Goal: Information Seeking & Learning: Learn about a topic

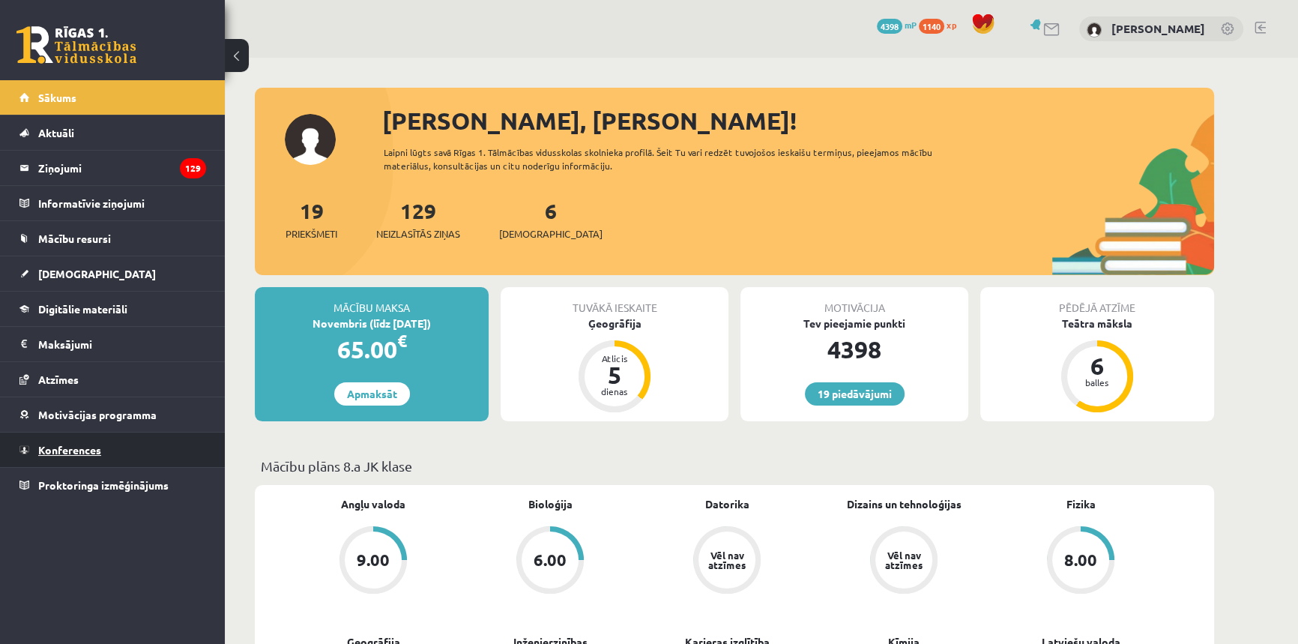
click at [135, 448] on link "Konferences" at bounding box center [112, 449] width 187 height 34
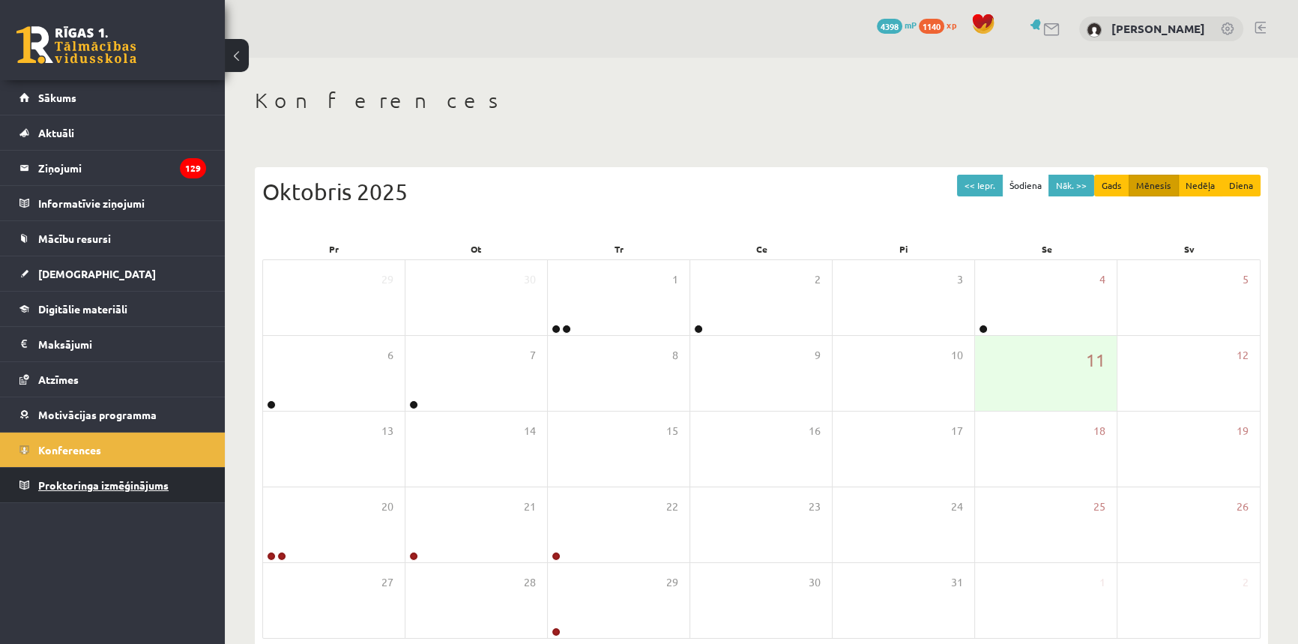
click at [155, 472] on link "Proktoringa izmēģinājums" at bounding box center [112, 485] width 187 height 34
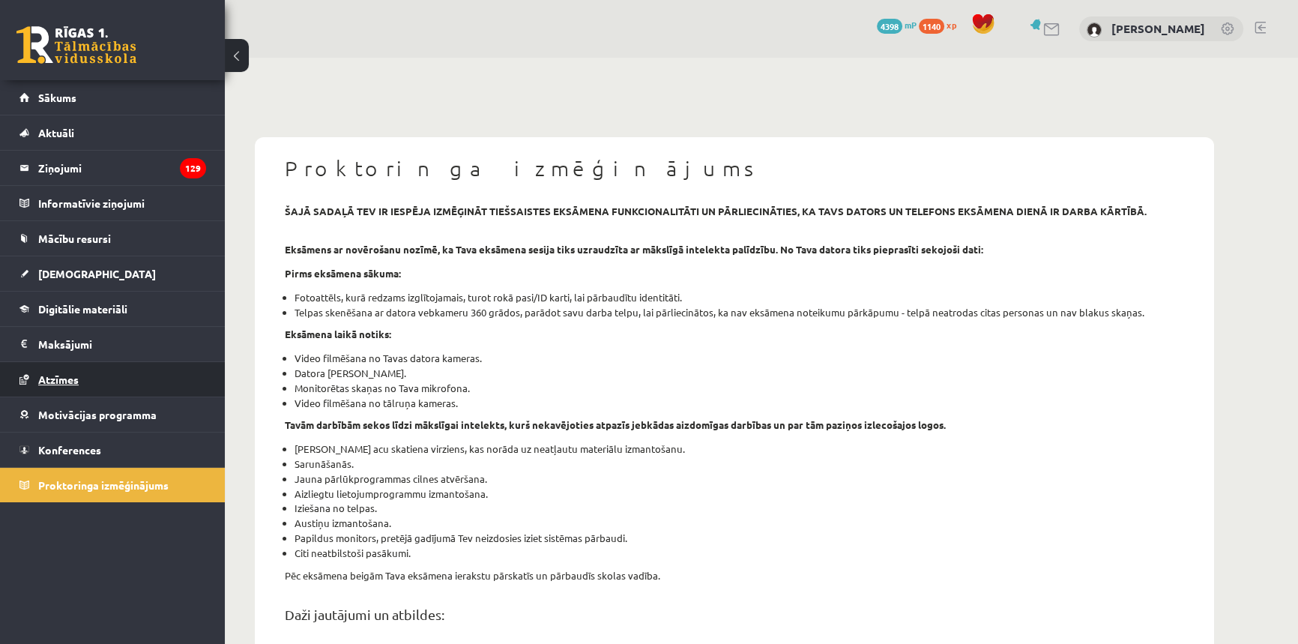
click at [150, 390] on link "Atzīmes" at bounding box center [112, 379] width 187 height 34
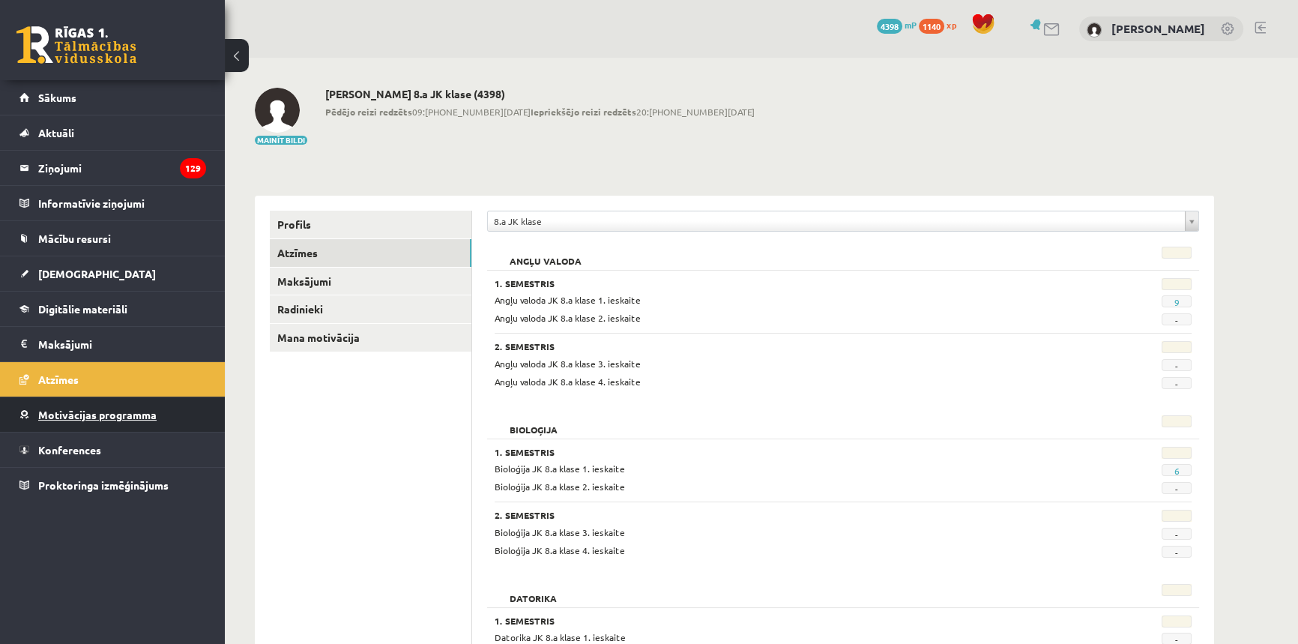
click at [157, 418] on link "Motivācijas programma" at bounding box center [112, 414] width 187 height 34
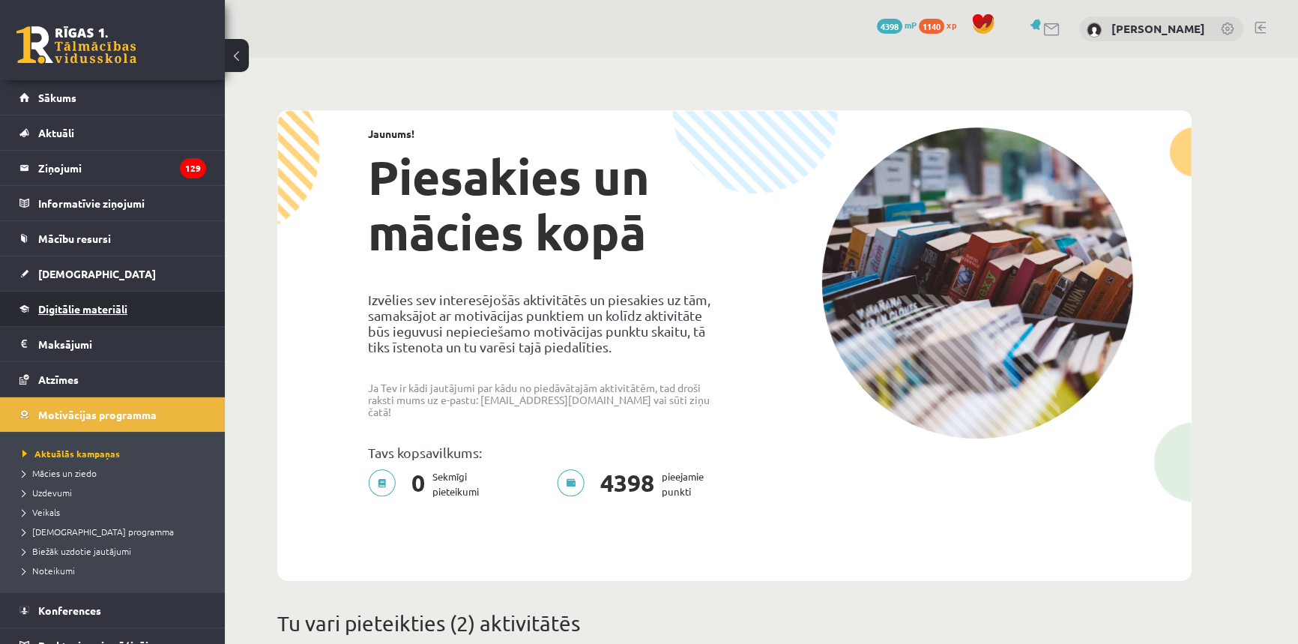
click at [110, 301] on link "Digitālie materiāli" at bounding box center [112, 309] width 187 height 34
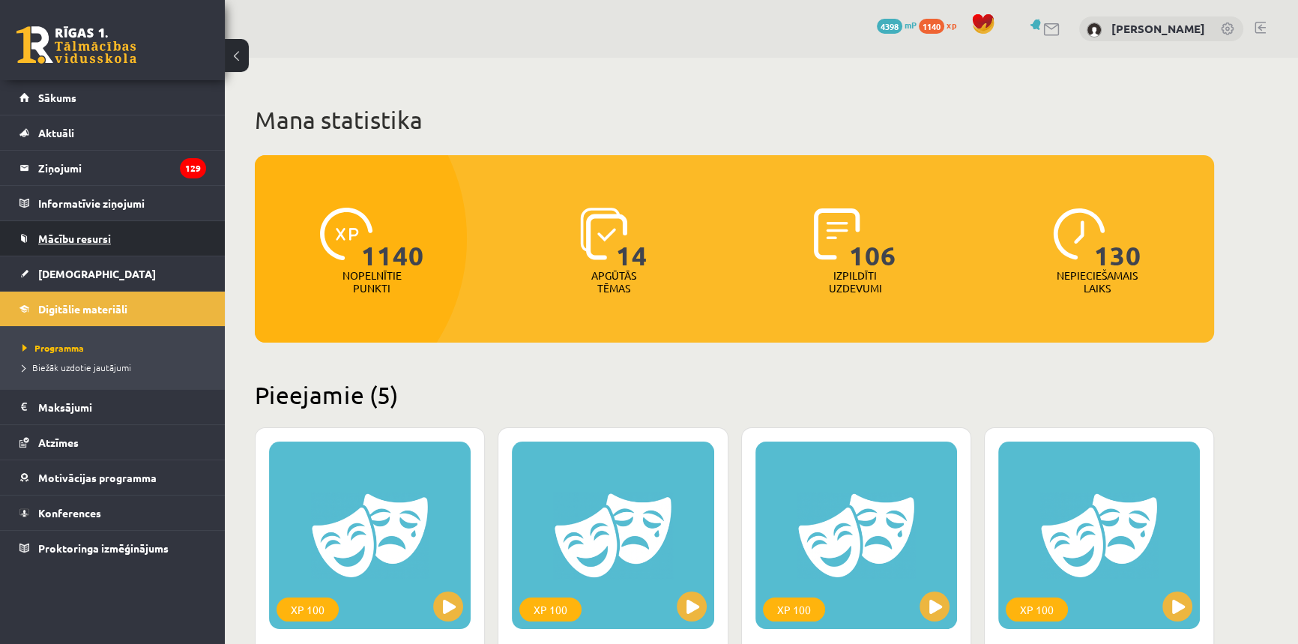
click at [120, 238] on link "Mācību resursi" at bounding box center [112, 238] width 187 height 34
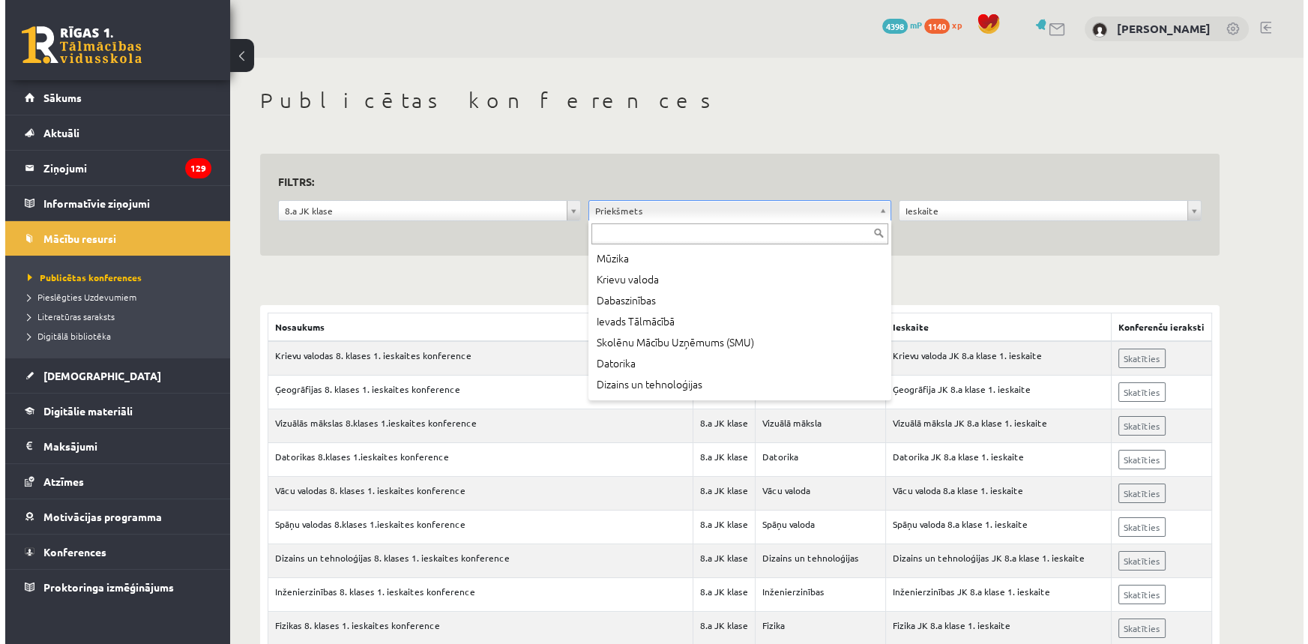
scroll to position [272, 0]
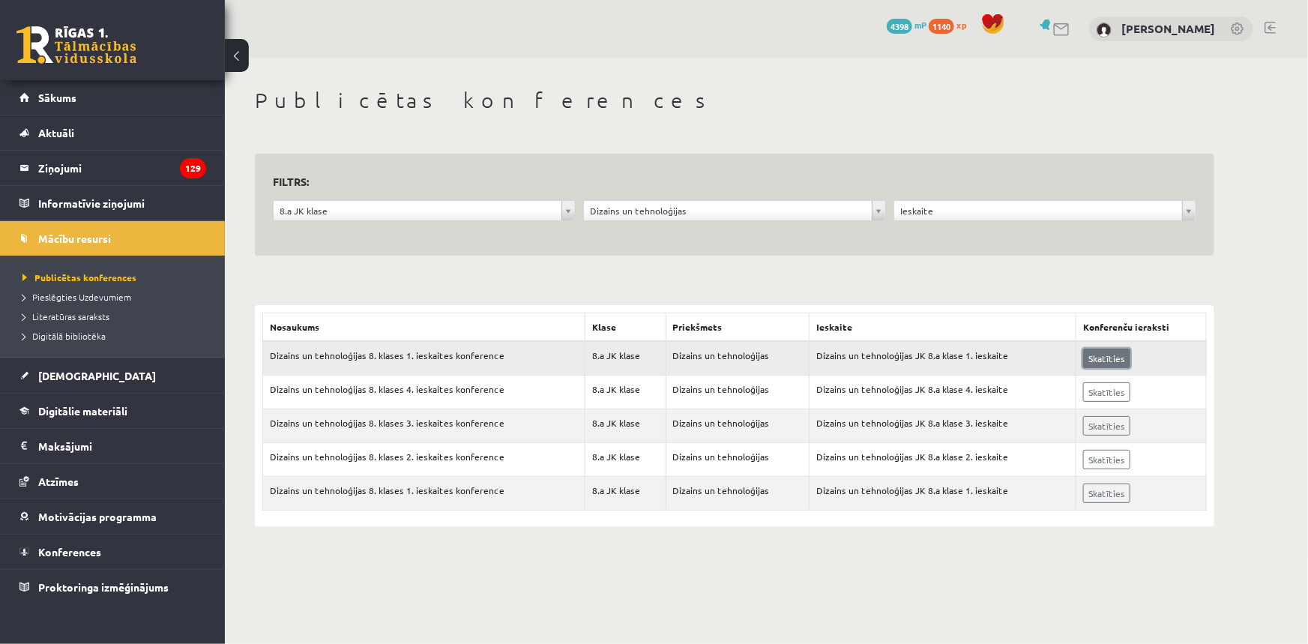
click at [1111, 357] on link "Skatīties" at bounding box center [1106, 357] width 47 height 19
click at [142, 388] on link "[DEMOGRAPHIC_DATA]" at bounding box center [112, 375] width 187 height 34
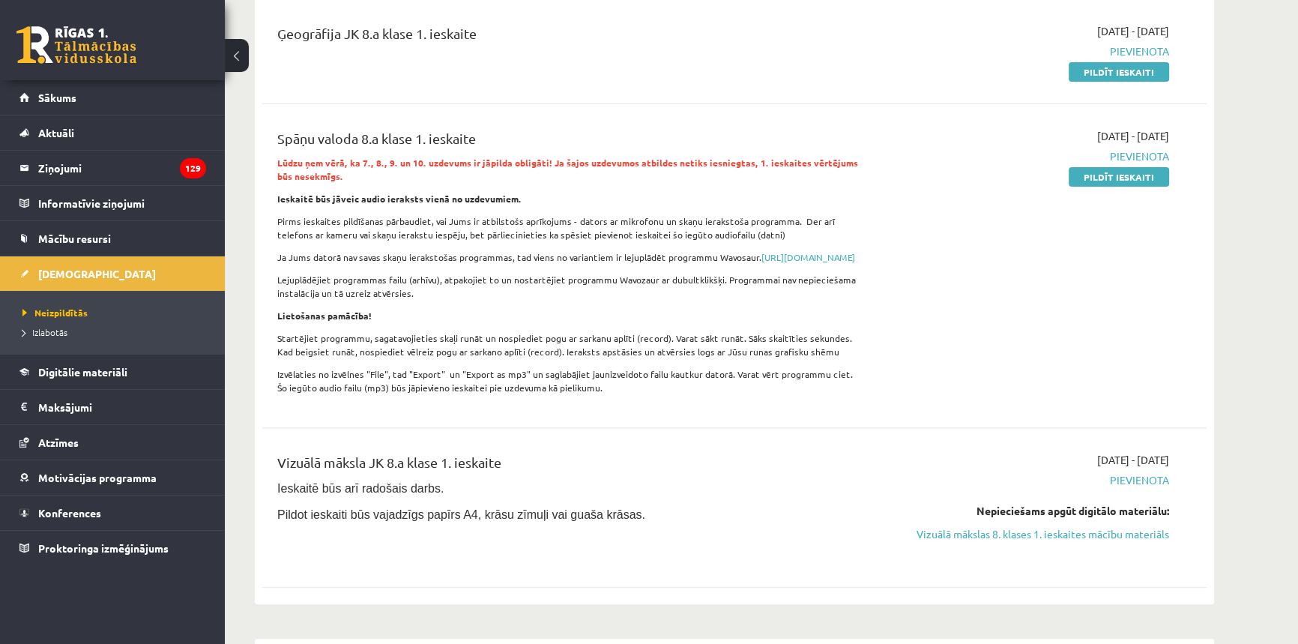
scroll to position [817, 0]
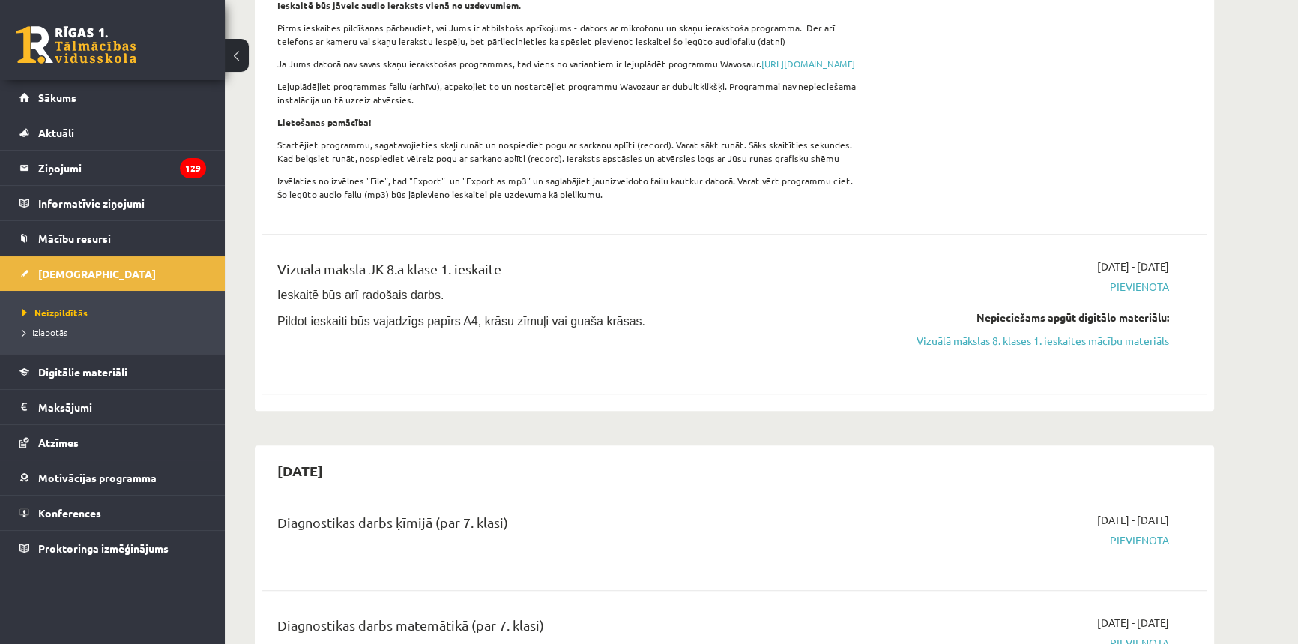
click at [43, 330] on span "Izlabotās" at bounding box center [44, 332] width 45 height 12
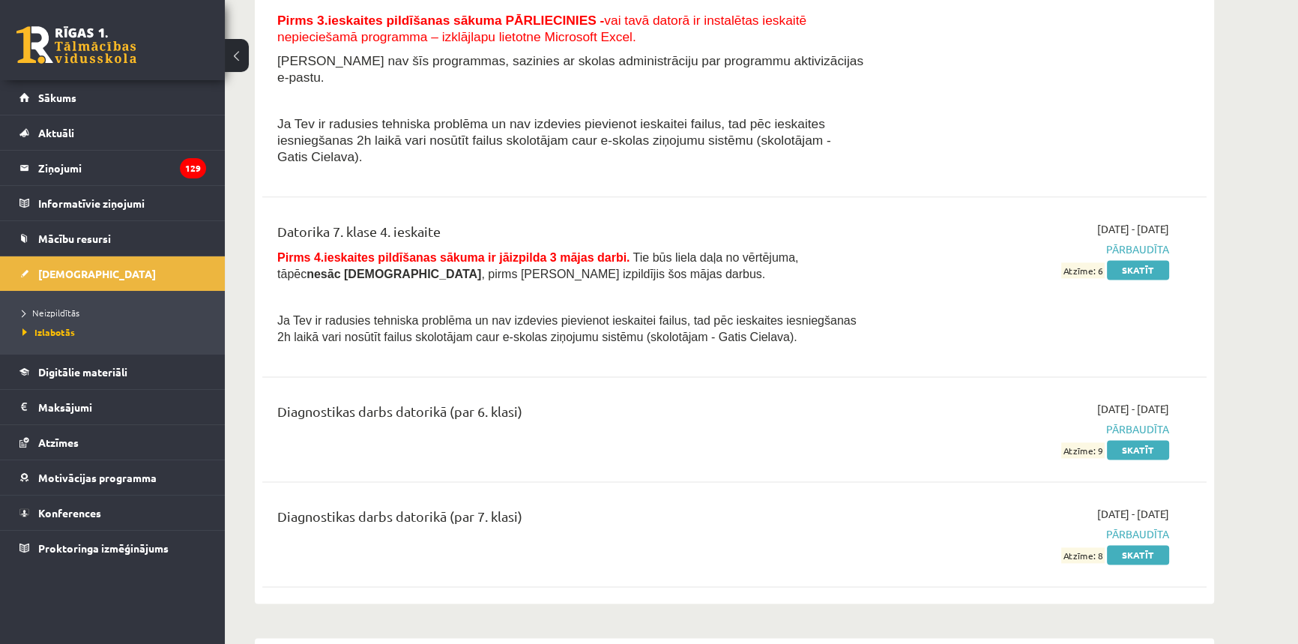
scroll to position [2588, 0]
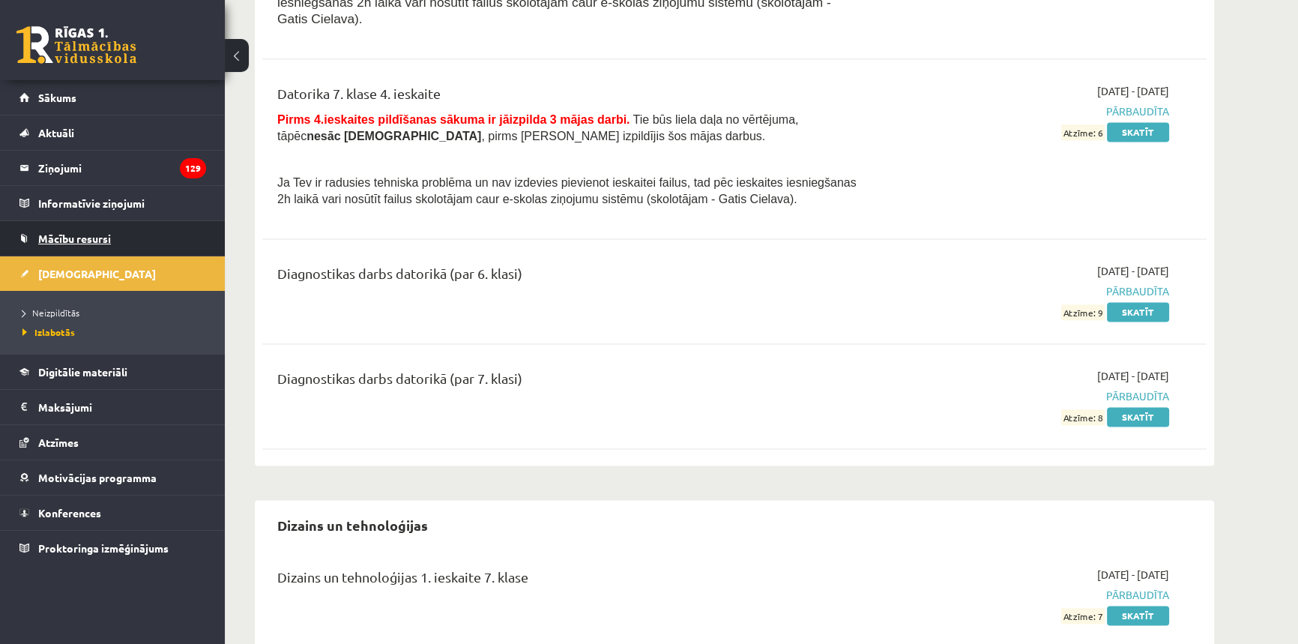
click at [78, 235] on span "Mācību resursi" at bounding box center [74, 238] width 73 height 13
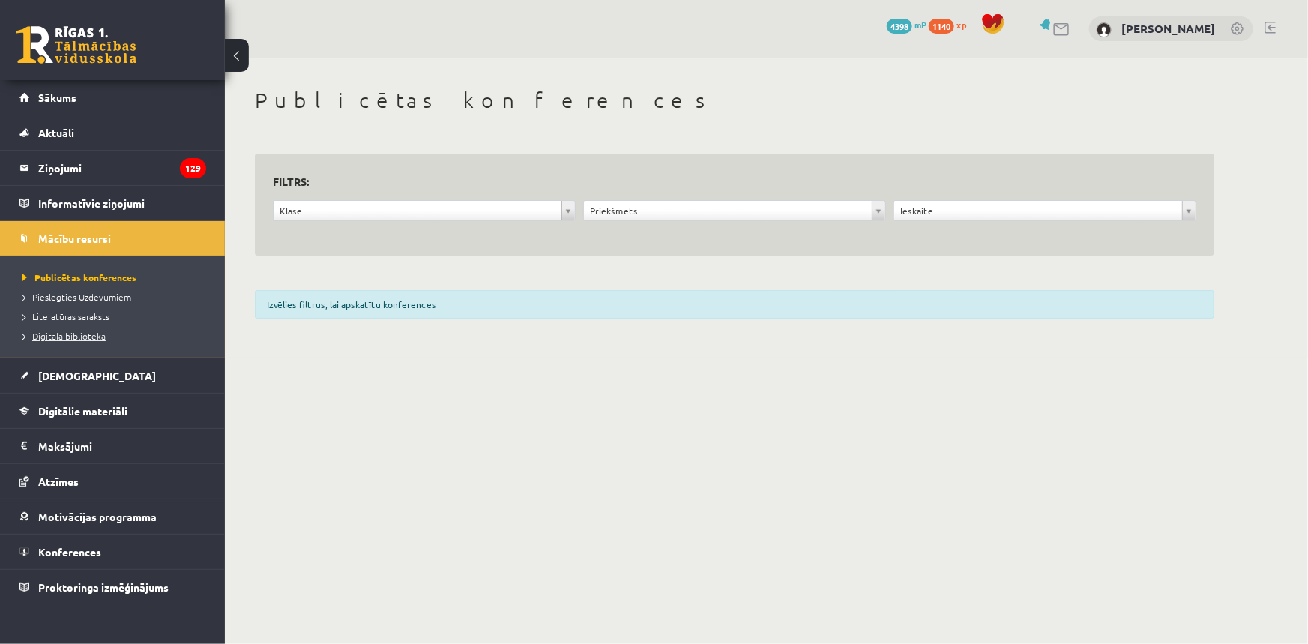
click at [83, 336] on span "Digitālā bibliotēka" at bounding box center [63, 336] width 83 height 12
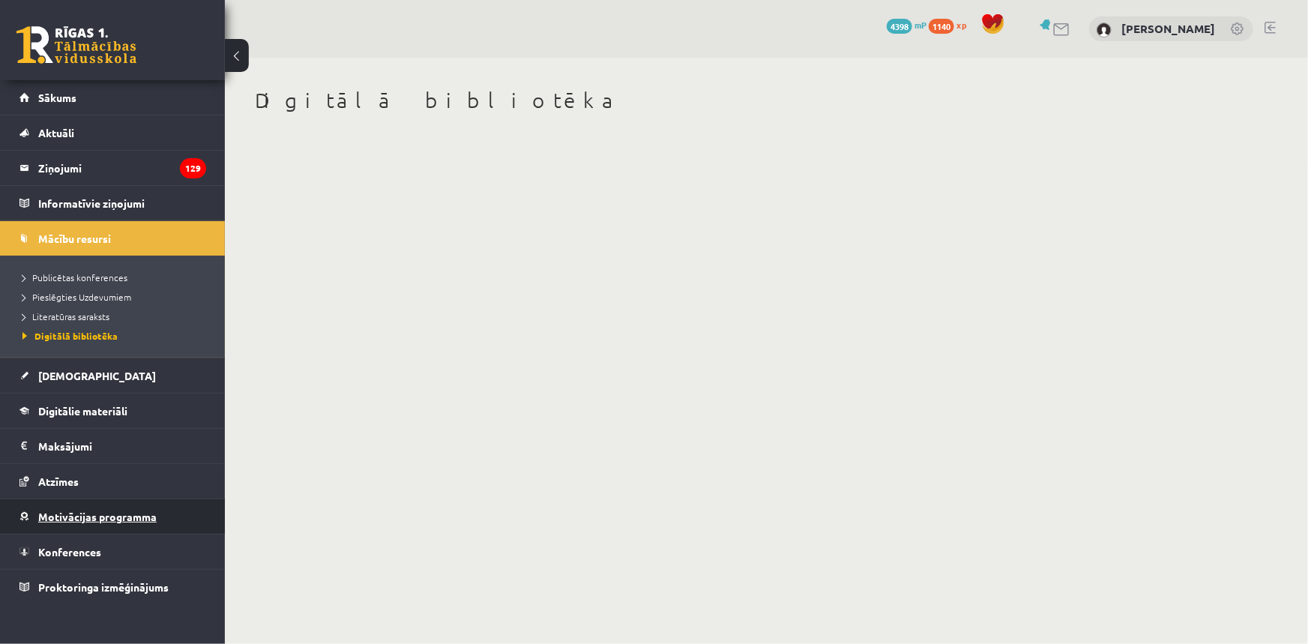
click at [106, 523] on link "Motivācijas programma" at bounding box center [112, 516] width 187 height 34
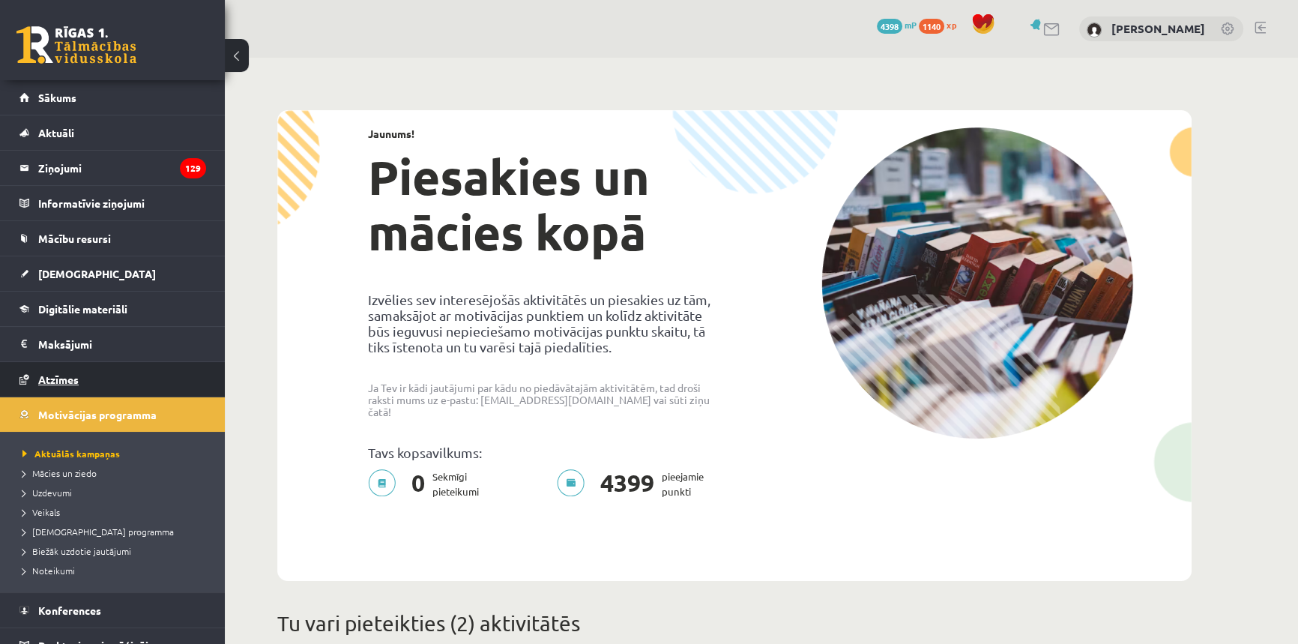
click at [91, 386] on link "Atzīmes" at bounding box center [112, 379] width 187 height 34
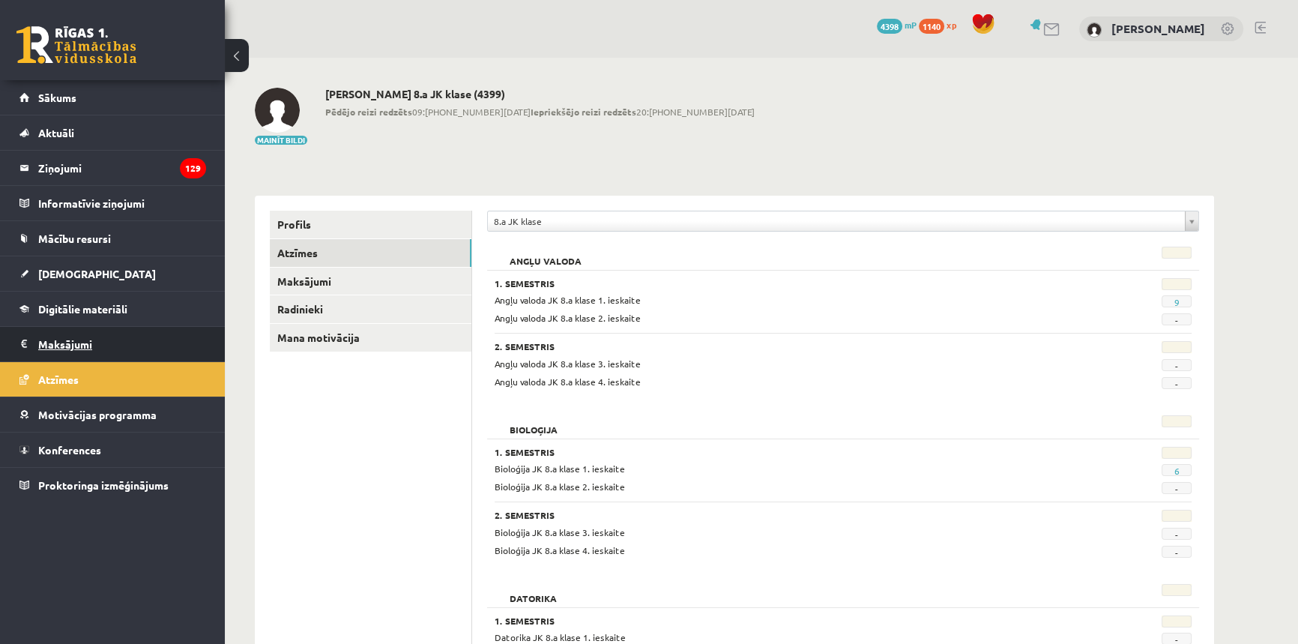
click at [85, 346] on legend "Maksājumi 0" at bounding box center [122, 344] width 168 height 34
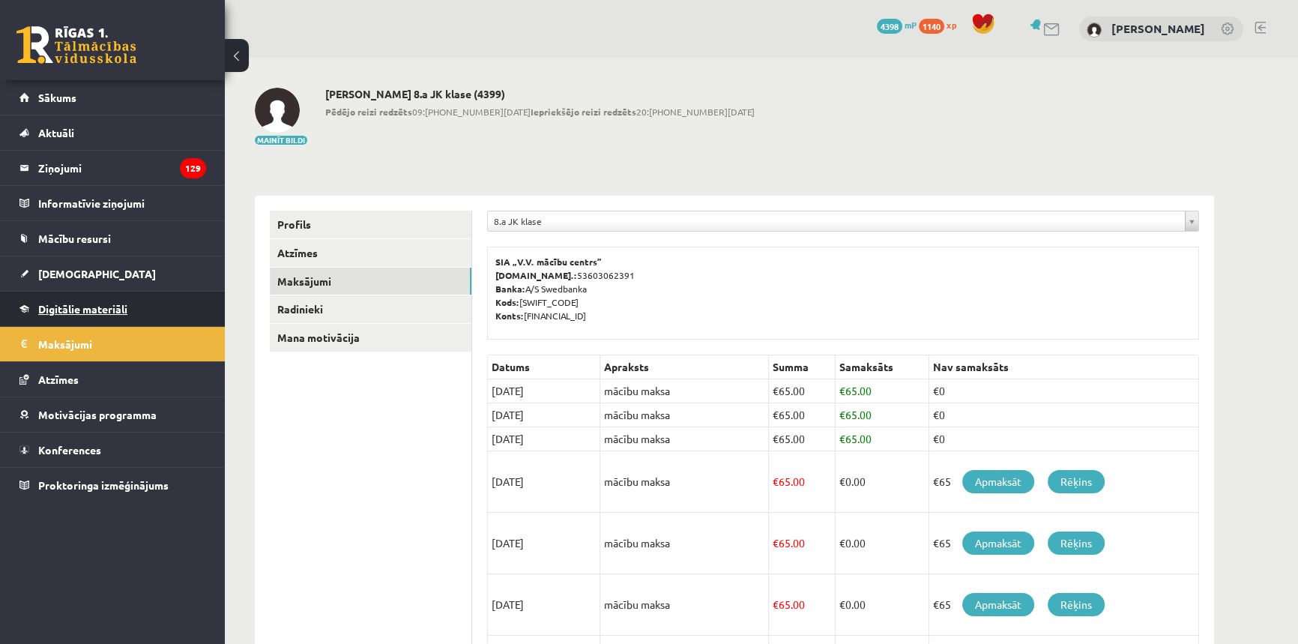
click at [134, 317] on link "Digitālie materiāli" at bounding box center [112, 309] width 187 height 34
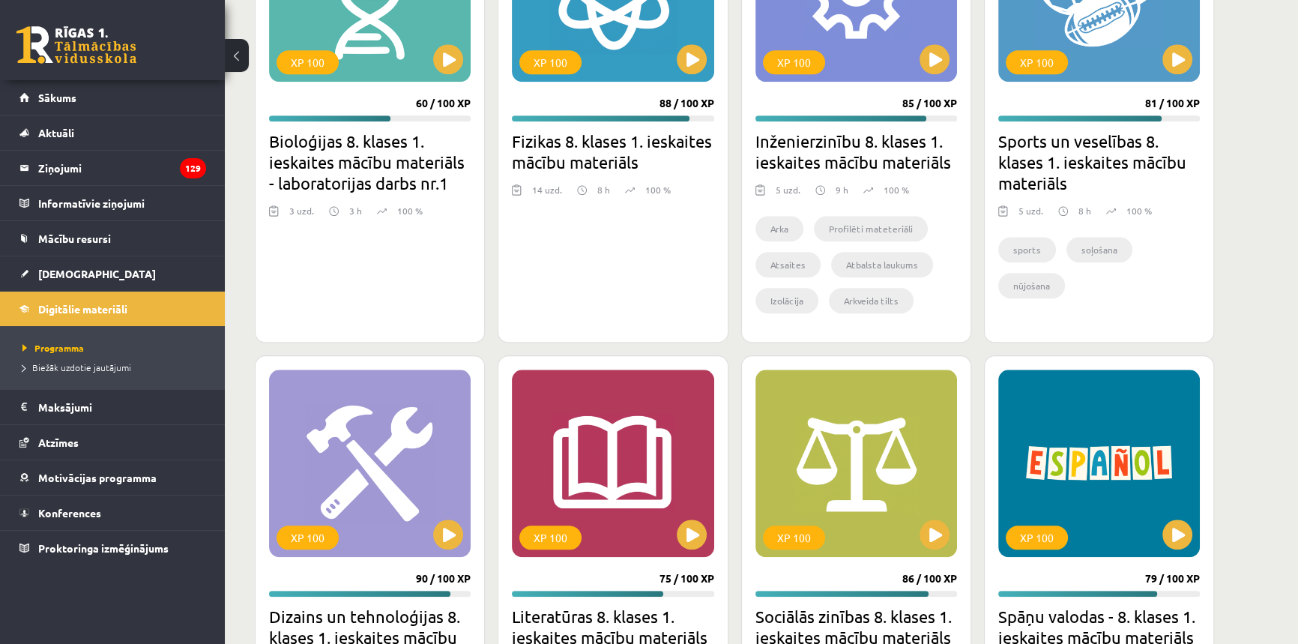
scroll to position [2044, 0]
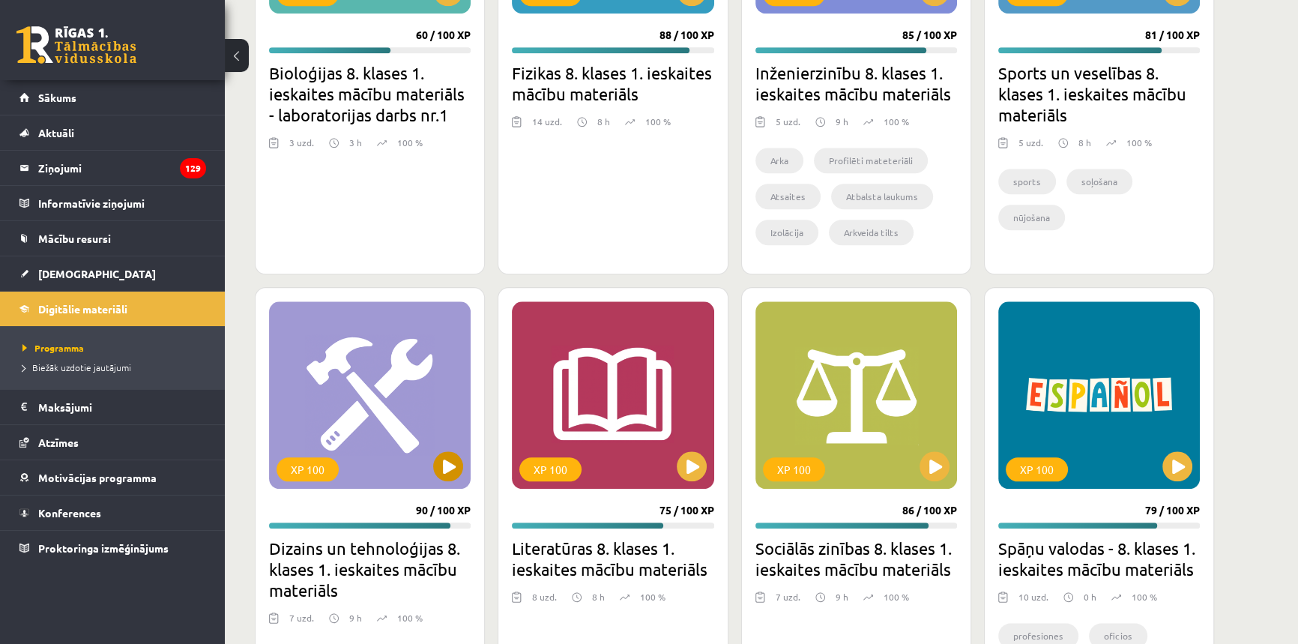
click at [396, 363] on div "XP 100" at bounding box center [370, 394] width 202 height 187
click at [366, 405] on div "XP 100" at bounding box center [370, 394] width 202 height 187
click at [328, 471] on div "XP 100" at bounding box center [308, 469] width 62 height 24
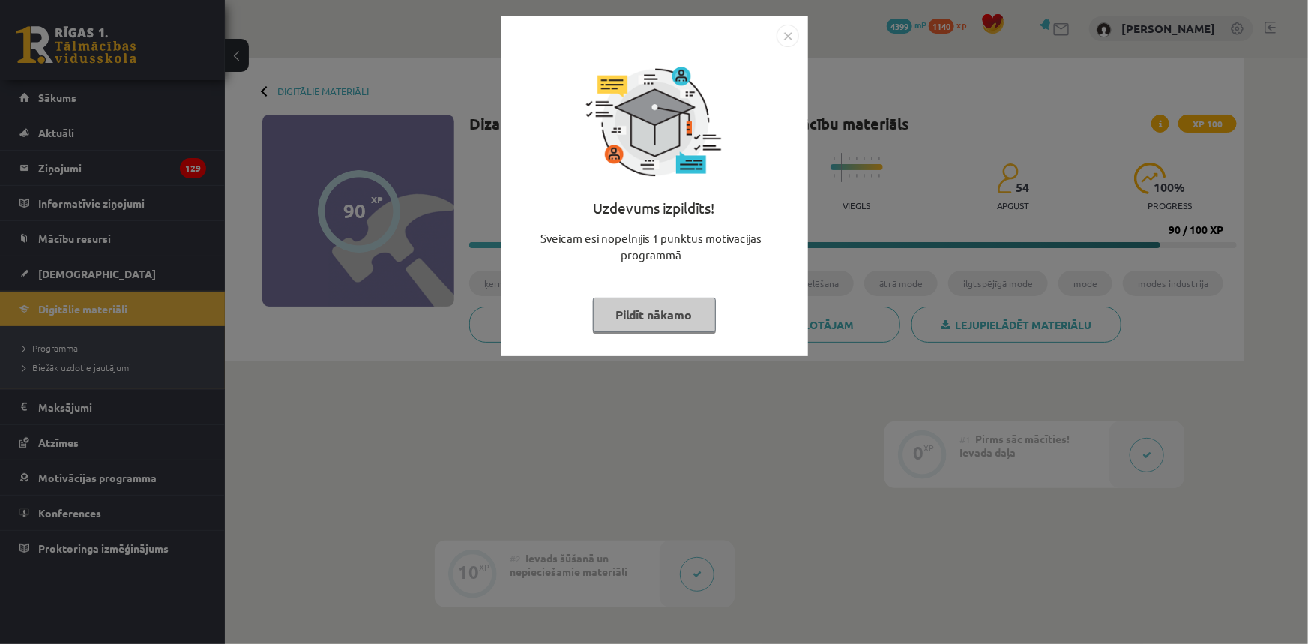
click at [651, 313] on button "Pildīt nākamo" at bounding box center [654, 315] width 123 height 34
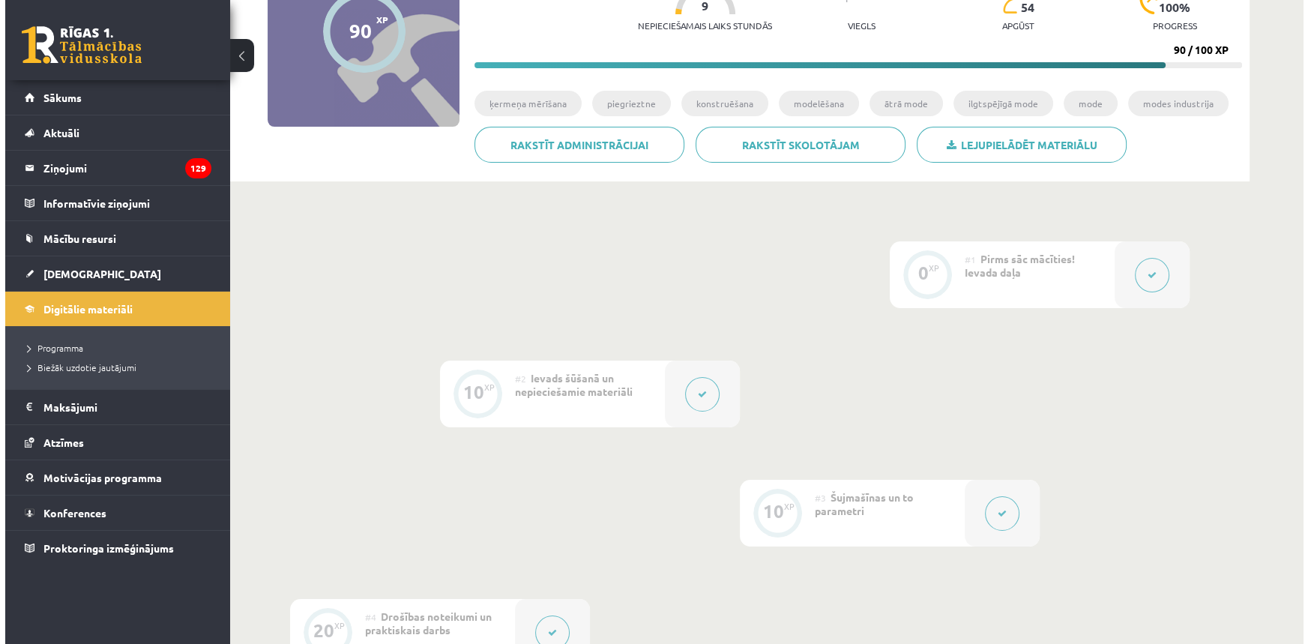
scroll to position [204, 0]
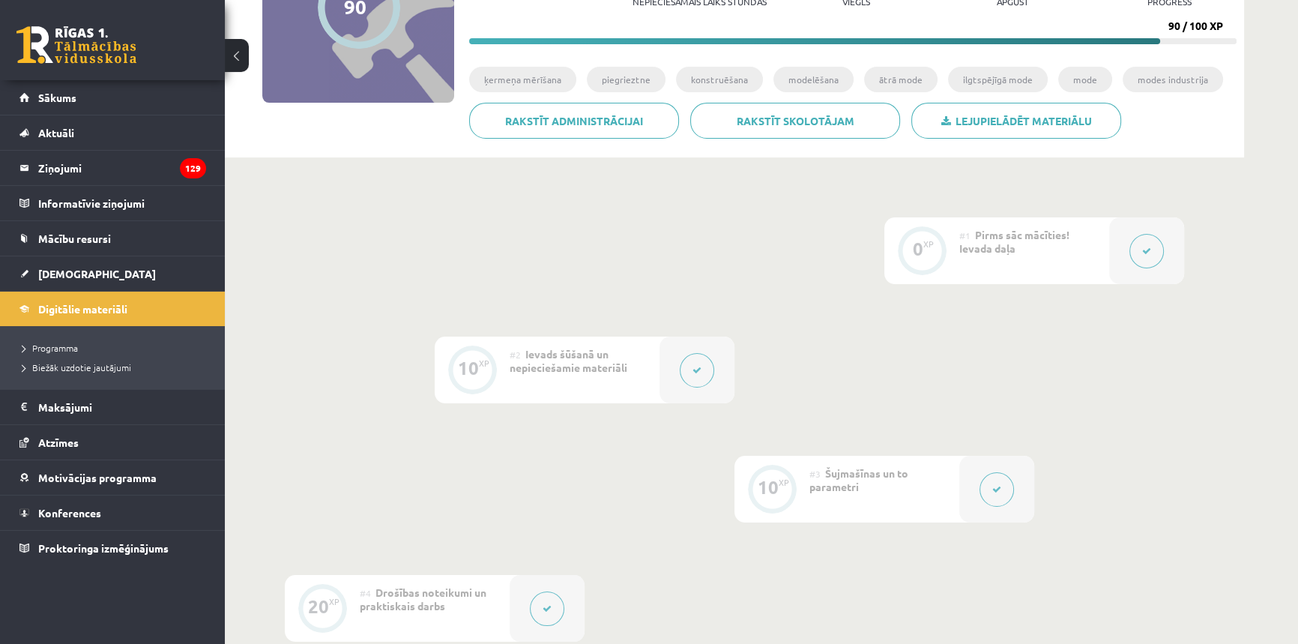
click at [1145, 234] on button at bounding box center [1146, 251] width 34 height 34
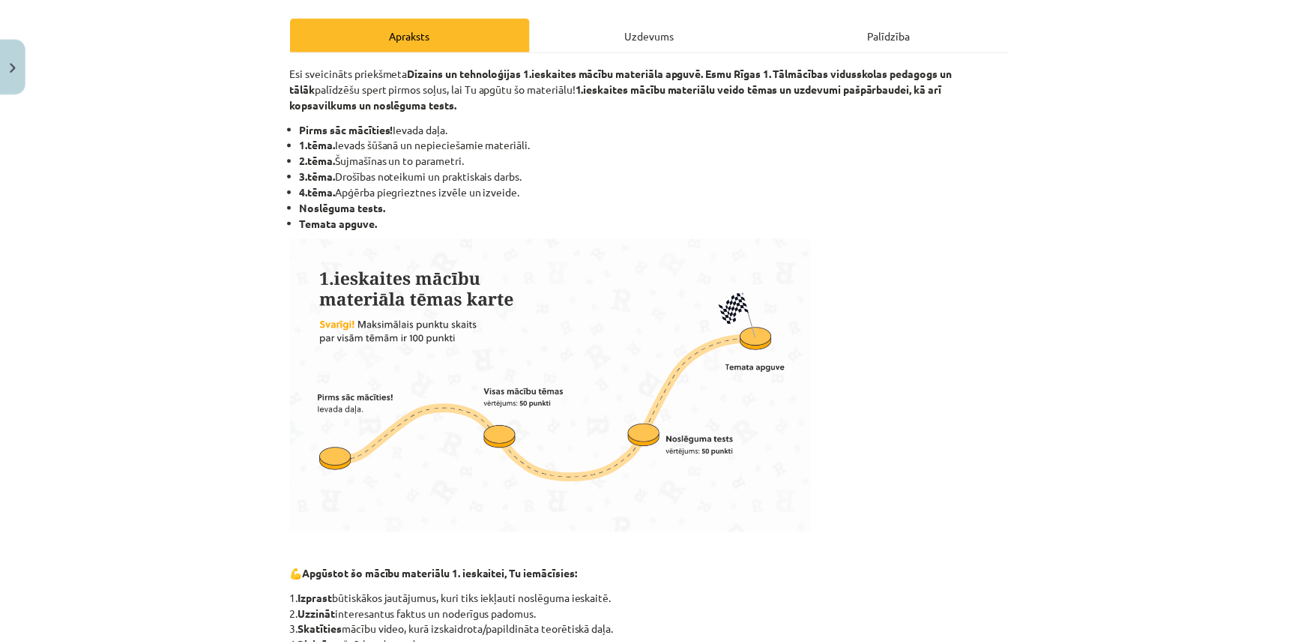
scroll to position [0, 0]
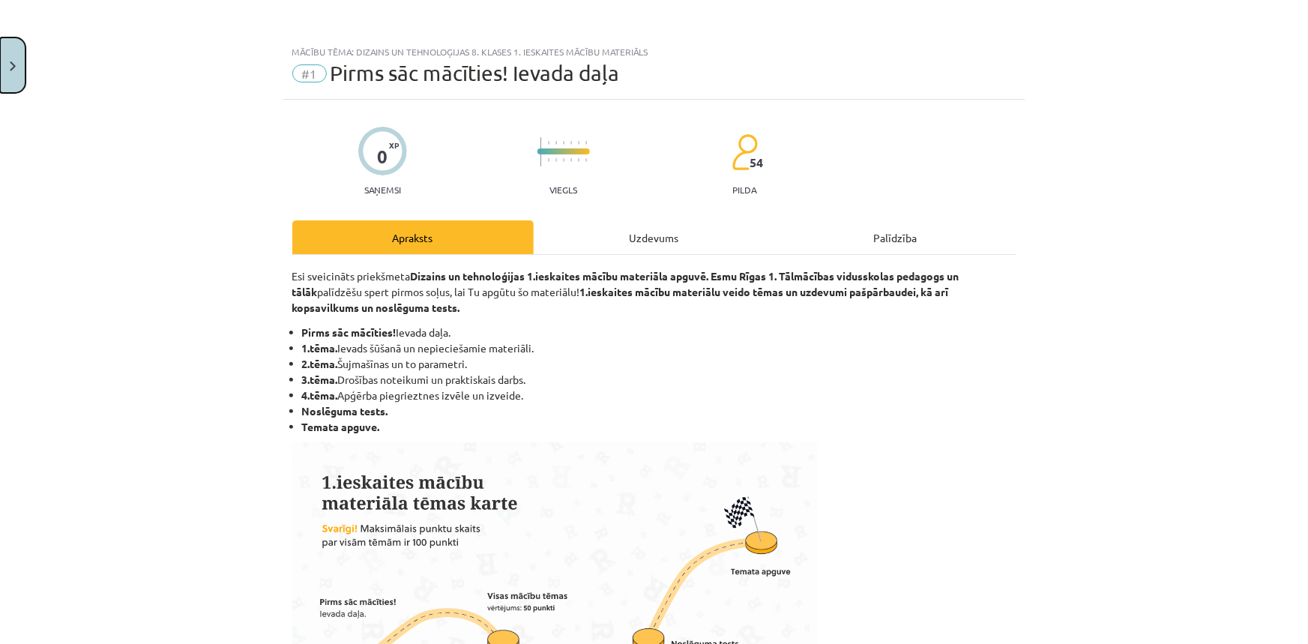
click at [13, 63] on img "Close" at bounding box center [13, 66] width 6 height 10
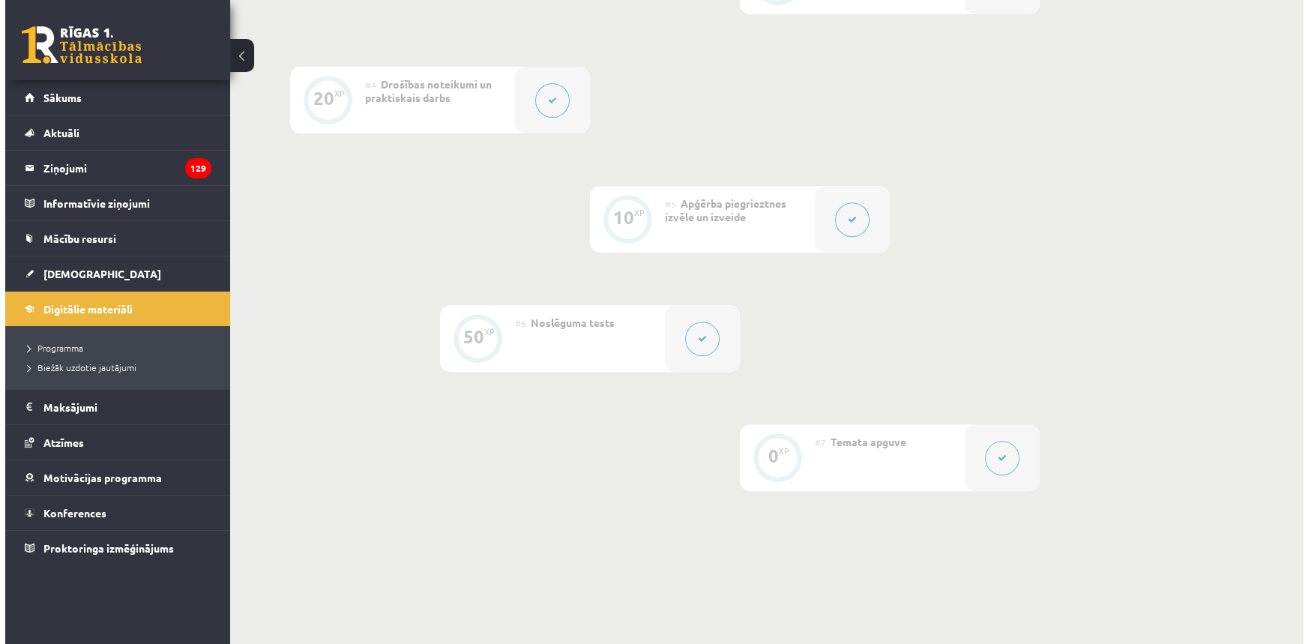
scroll to position [817, 0]
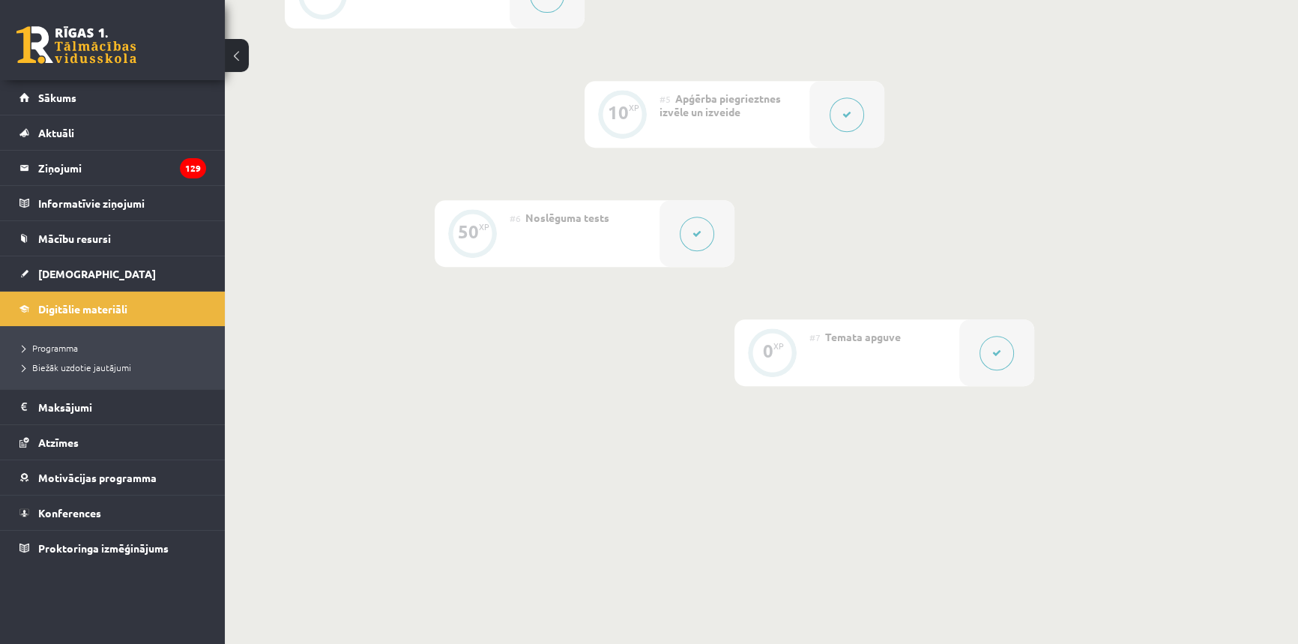
click at [671, 228] on div at bounding box center [696, 233] width 75 height 67
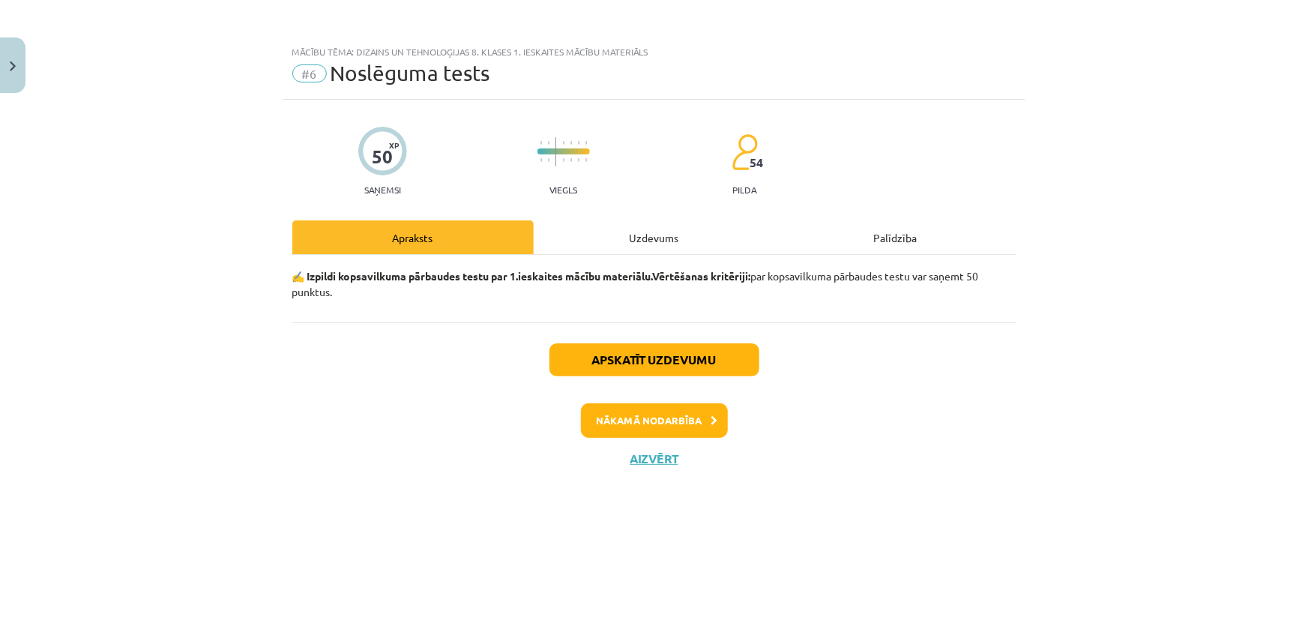
click at [660, 238] on div "Uzdevums" at bounding box center [654, 237] width 241 height 34
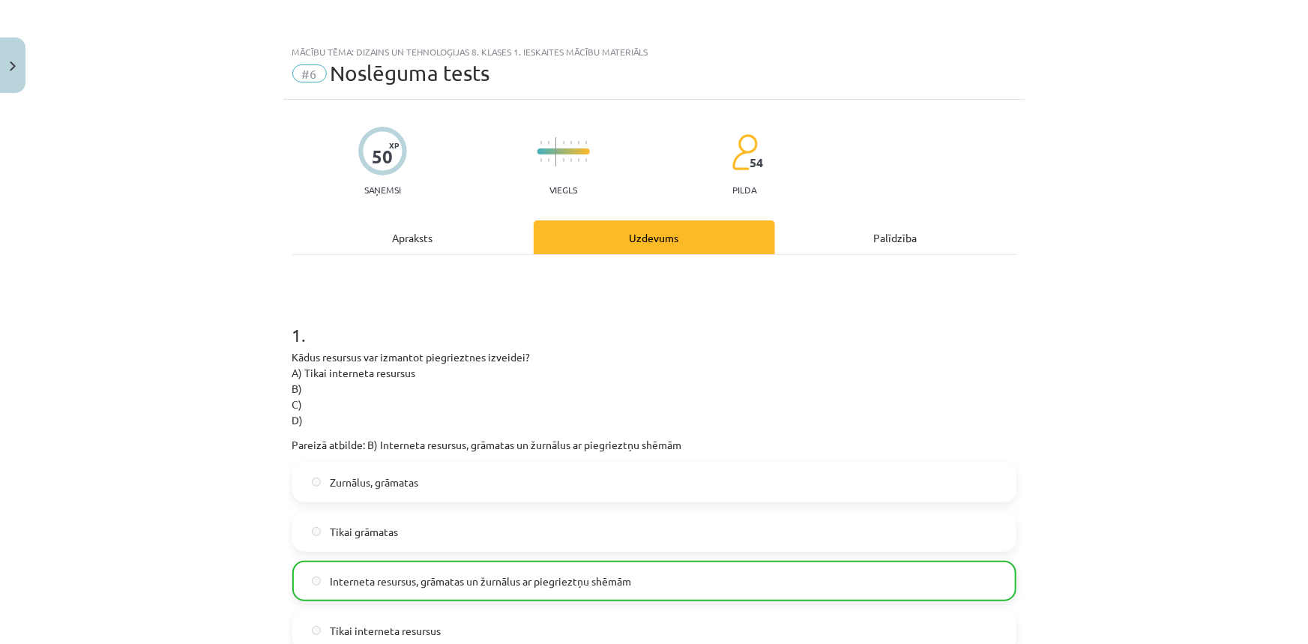
click at [439, 226] on div "Apraksts" at bounding box center [412, 237] width 241 height 34
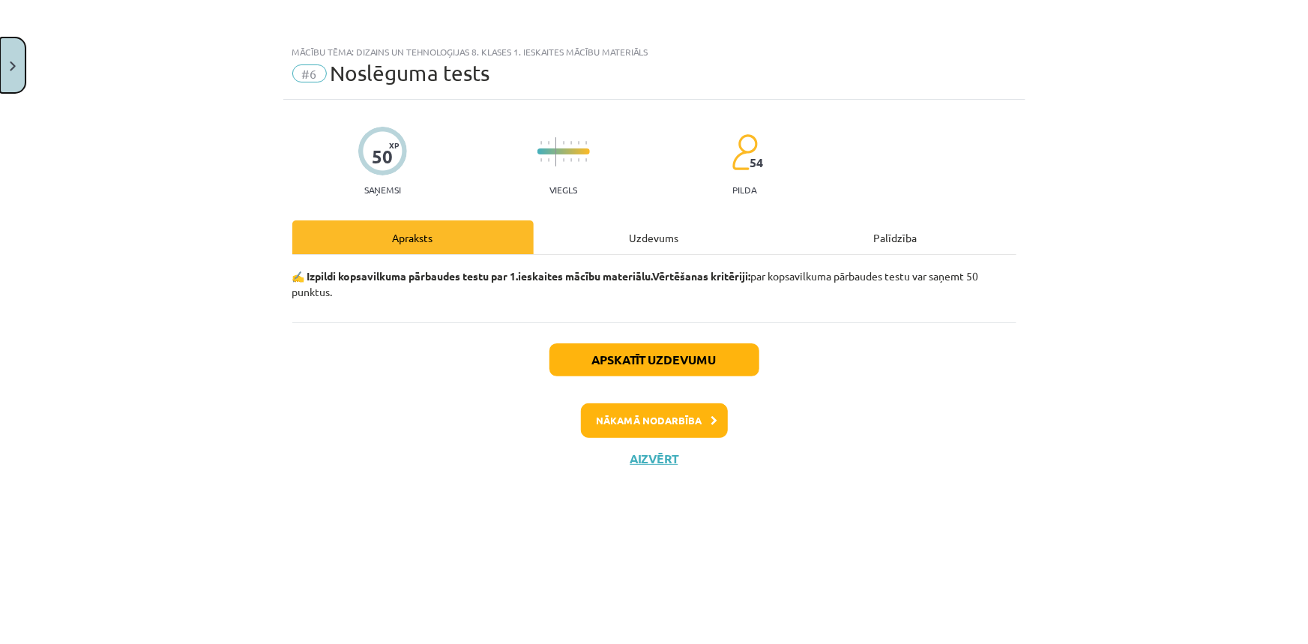
click at [23, 66] on button "Close" at bounding box center [12, 64] width 25 height 55
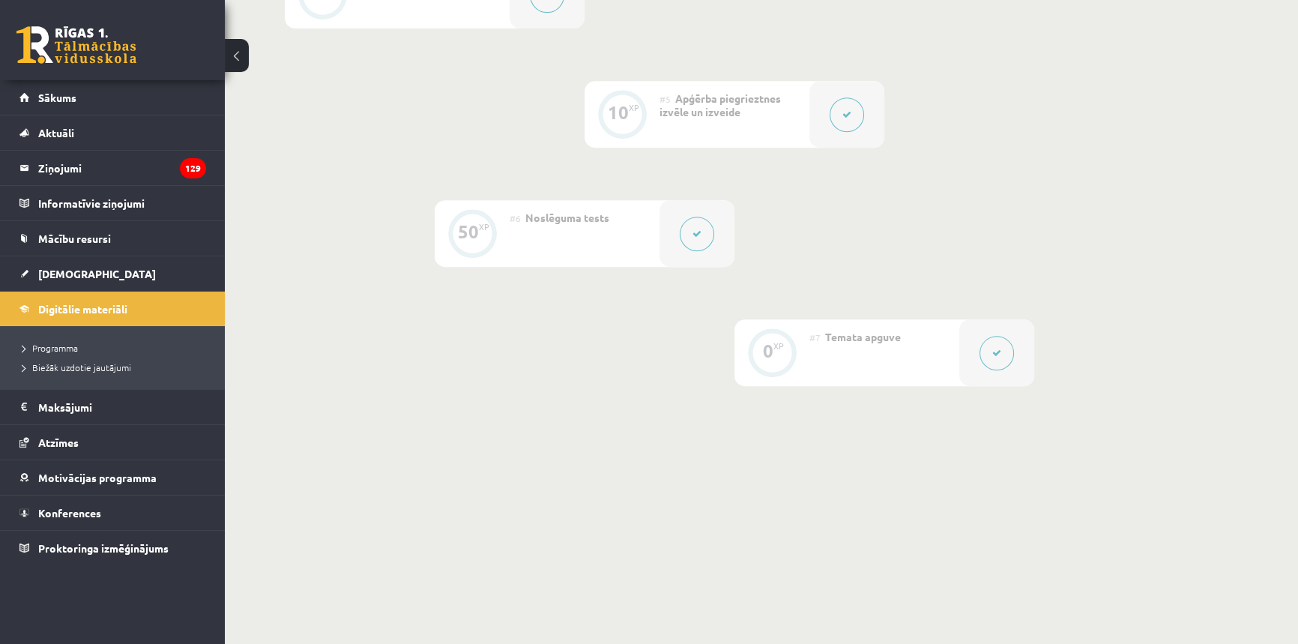
click at [852, 118] on button at bounding box center [847, 114] width 34 height 34
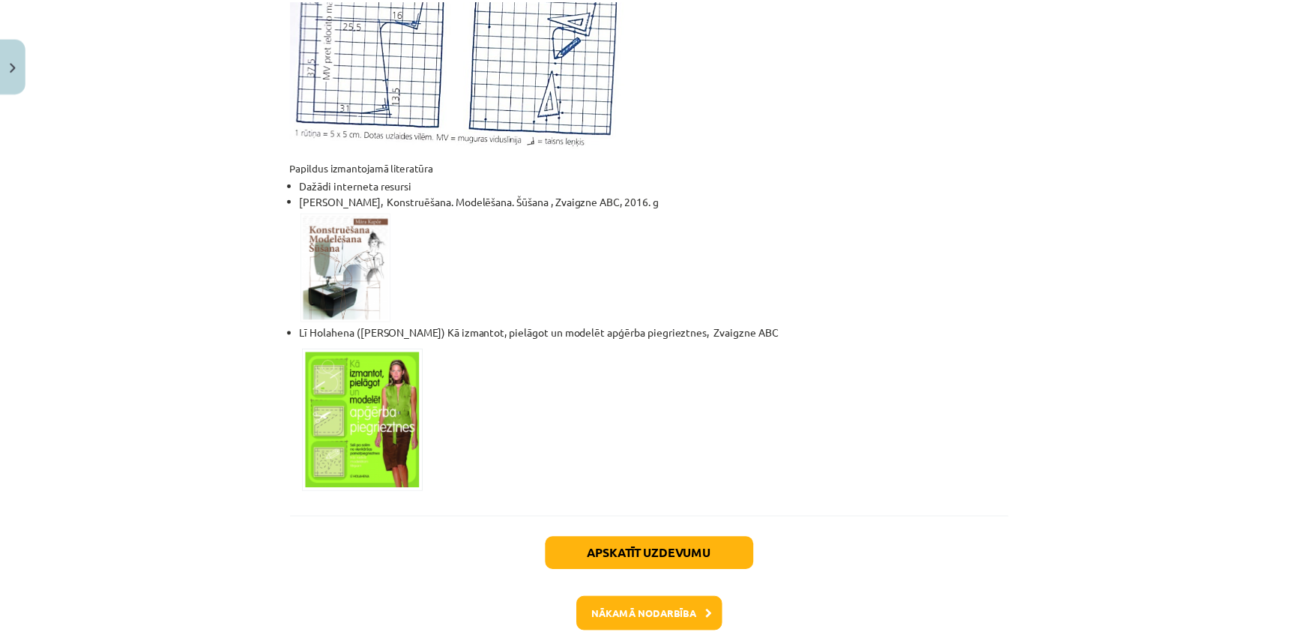
scroll to position [885, 0]
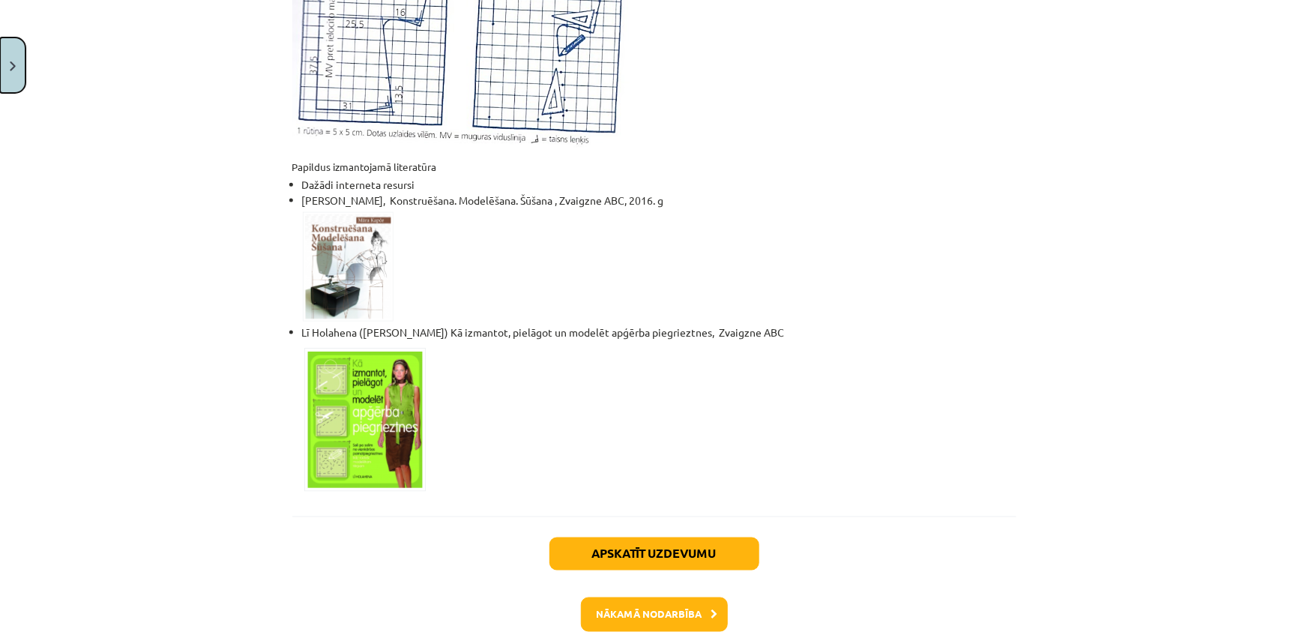
click at [0, 76] on button "Close" at bounding box center [12, 64] width 25 height 55
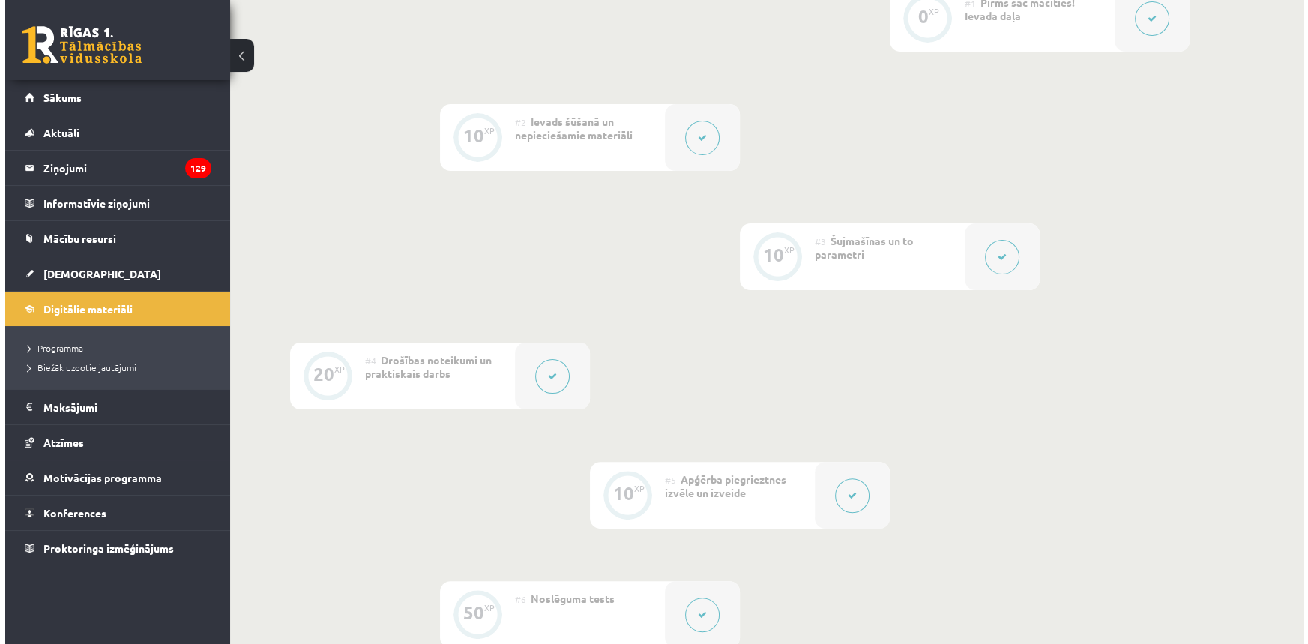
scroll to position [408, 0]
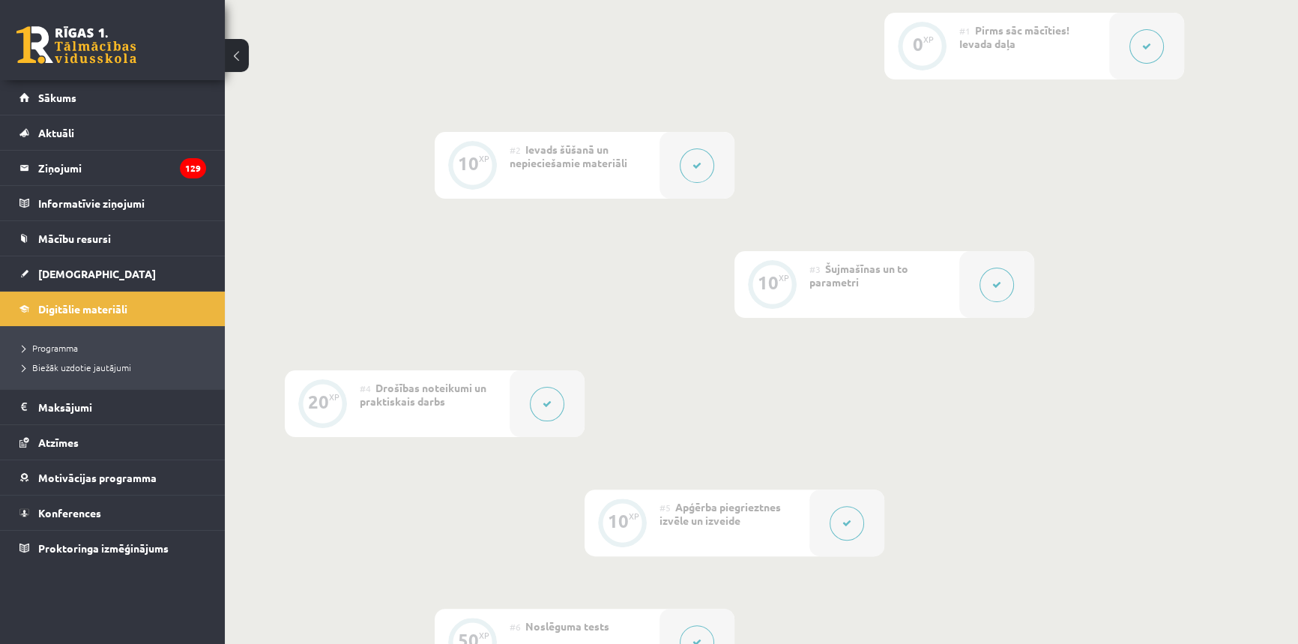
click at [1009, 316] on div at bounding box center [996, 284] width 75 height 67
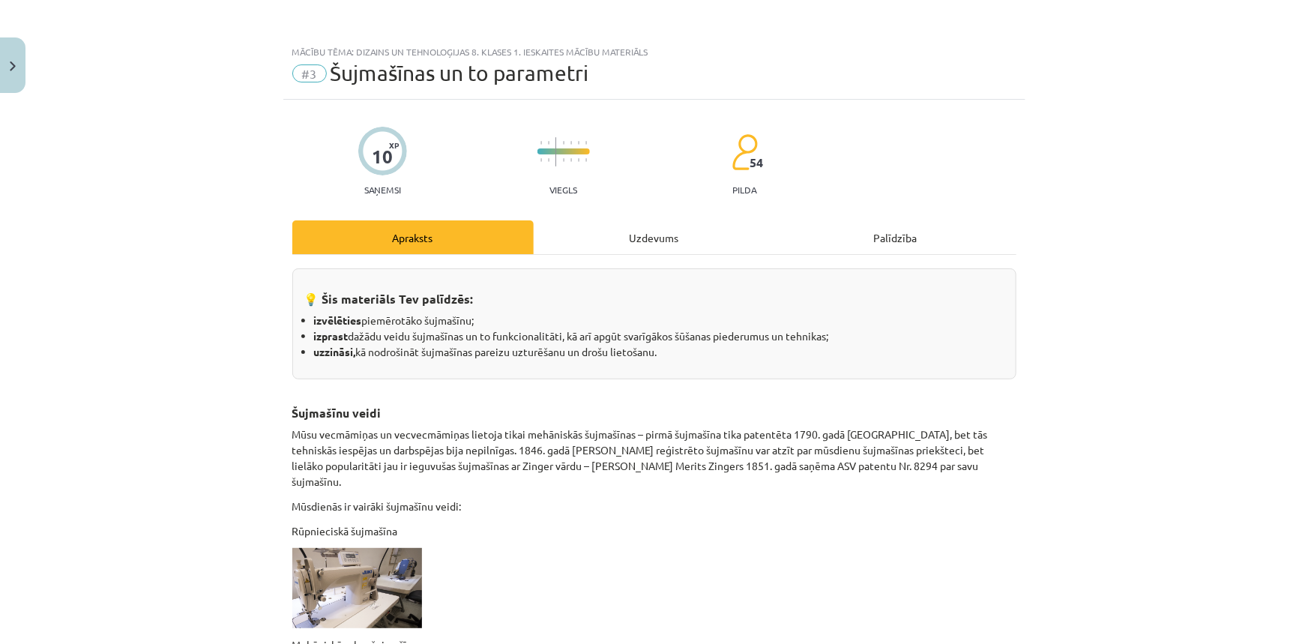
drag, startPoint x: 551, startPoint y: 298, endPoint x: 400, endPoint y: 576, distance: 316.2
click at [400, 576] on img at bounding box center [357, 588] width 130 height 80
click at [395, 574] on img at bounding box center [357, 588] width 130 height 80
click at [372, 574] on img at bounding box center [357, 588] width 130 height 80
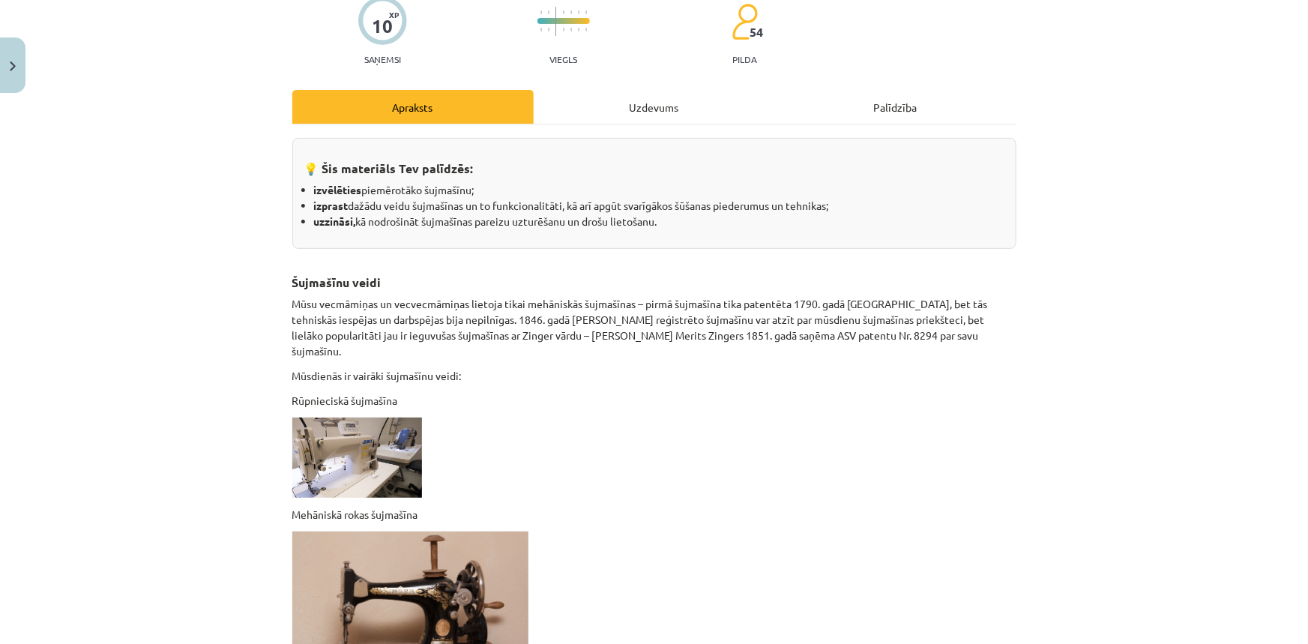
scroll to position [136, 0]
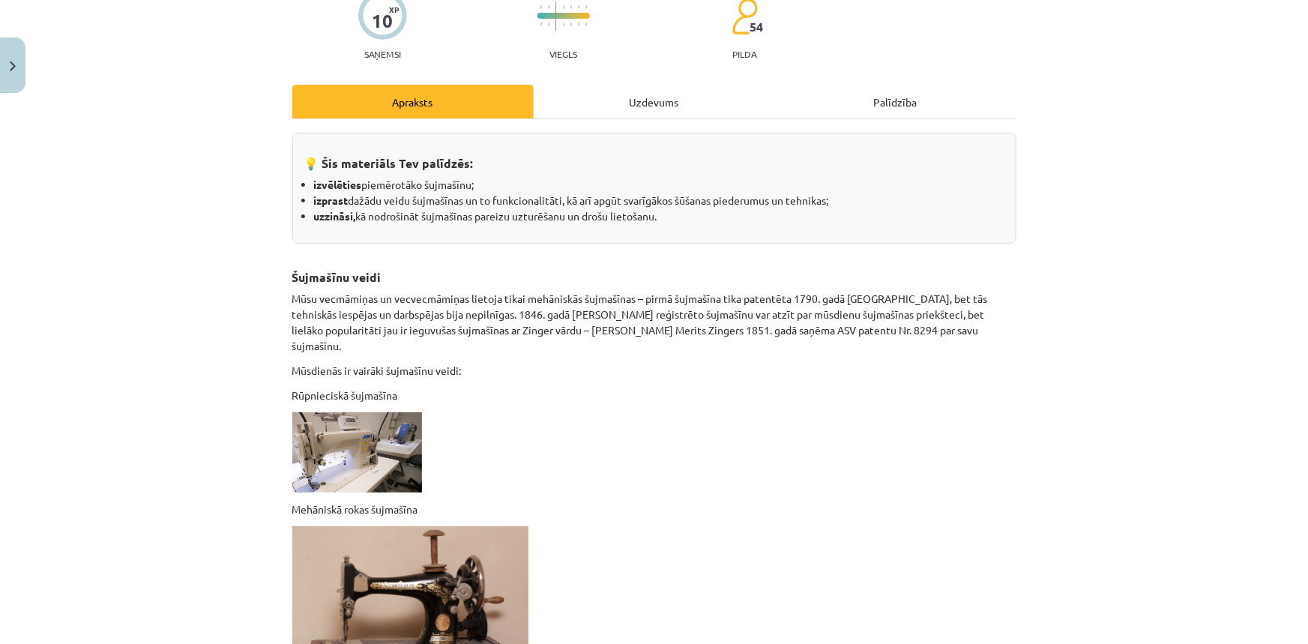
click at [401, 532] on img at bounding box center [410, 599] width 236 height 147
click at [363, 431] on img at bounding box center [357, 452] width 130 height 80
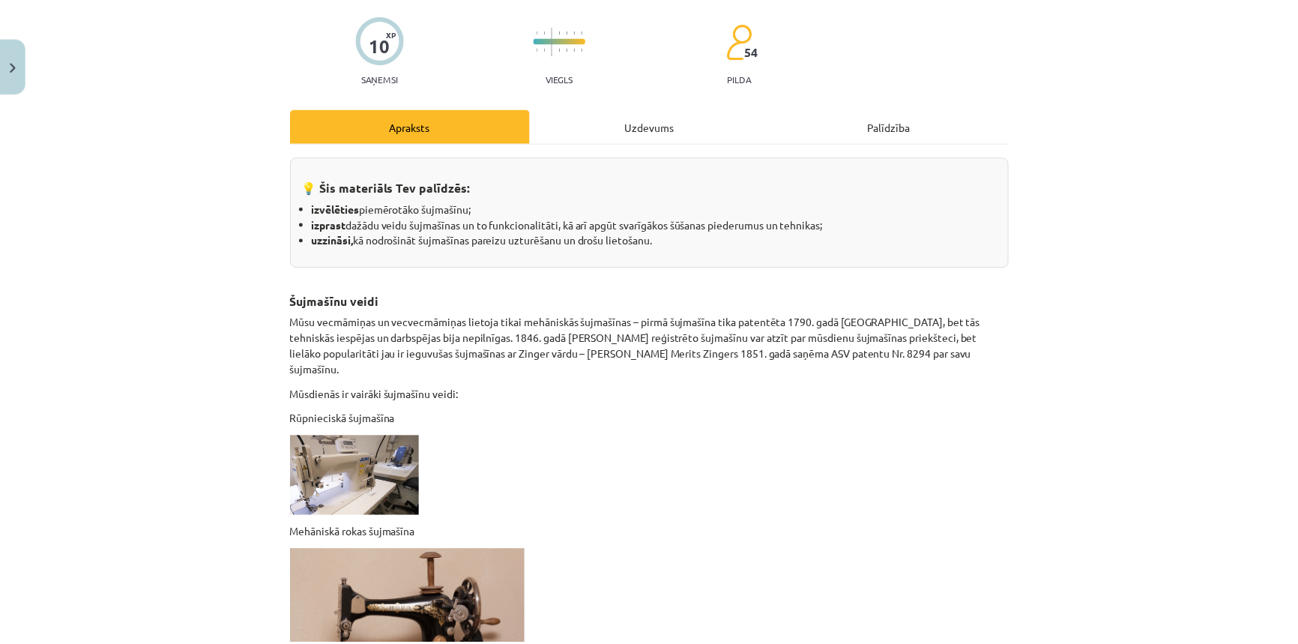
scroll to position [0, 0]
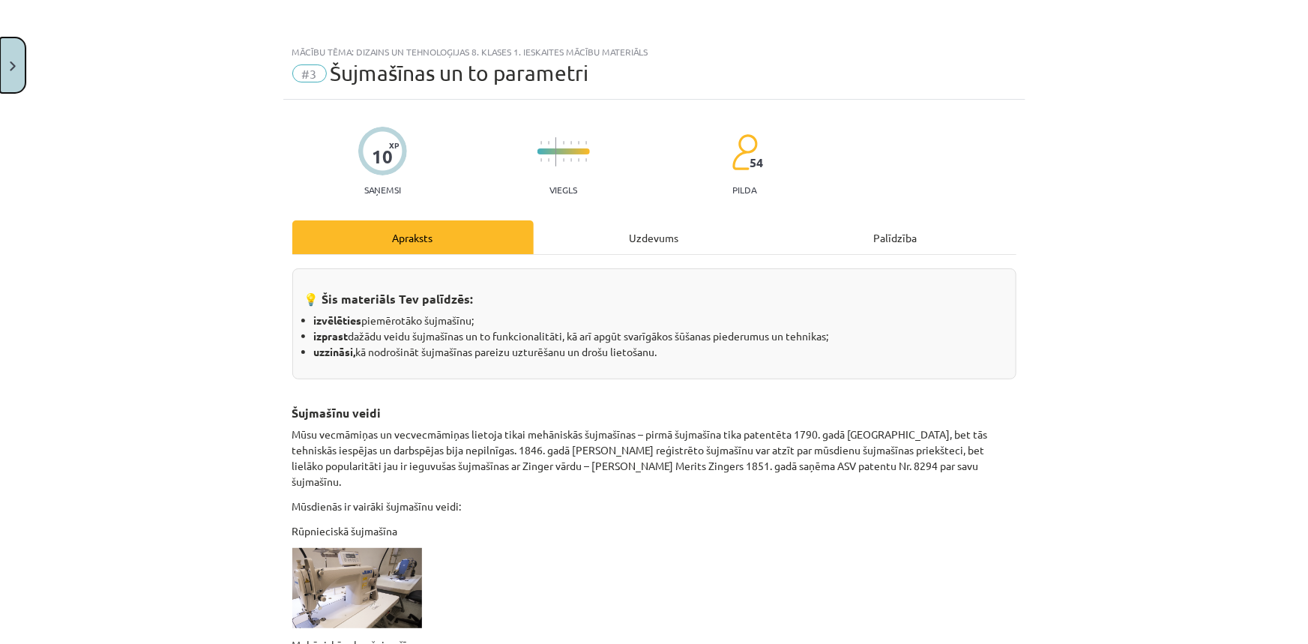
click at [4, 60] on button "Close" at bounding box center [12, 64] width 25 height 55
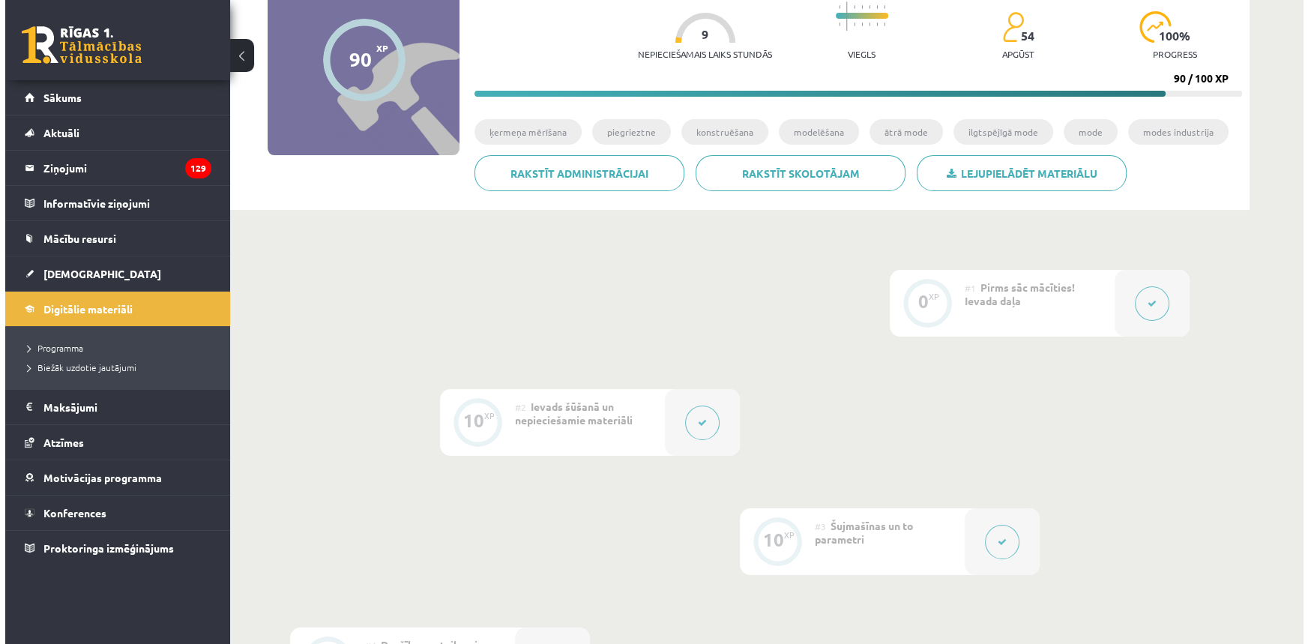
scroll to position [136, 0]
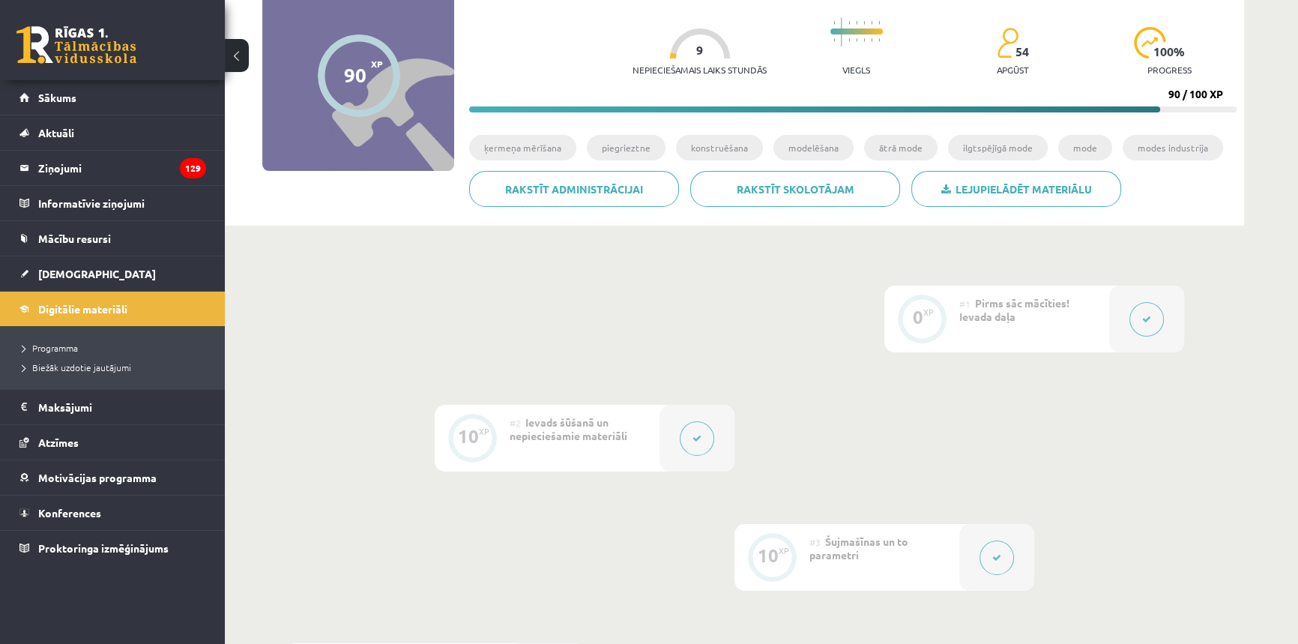
click at [1150, 317] on icon at bounding box center [1146, 319] width 9 height 9
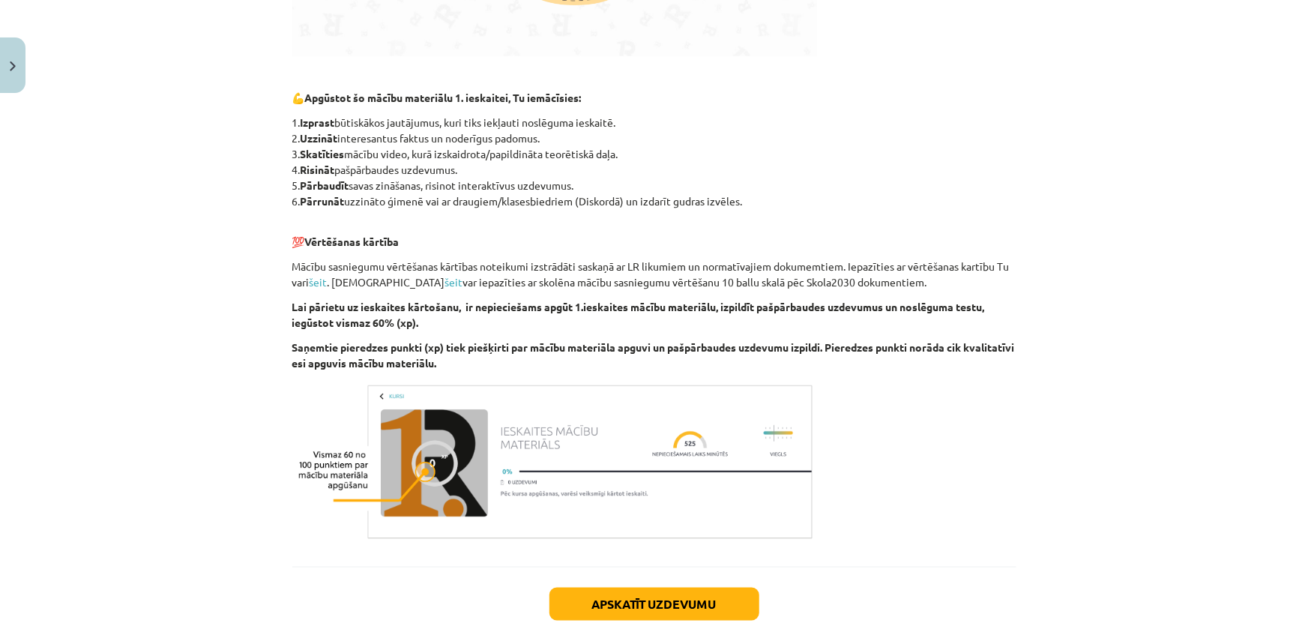
scroll to position [749, 0]
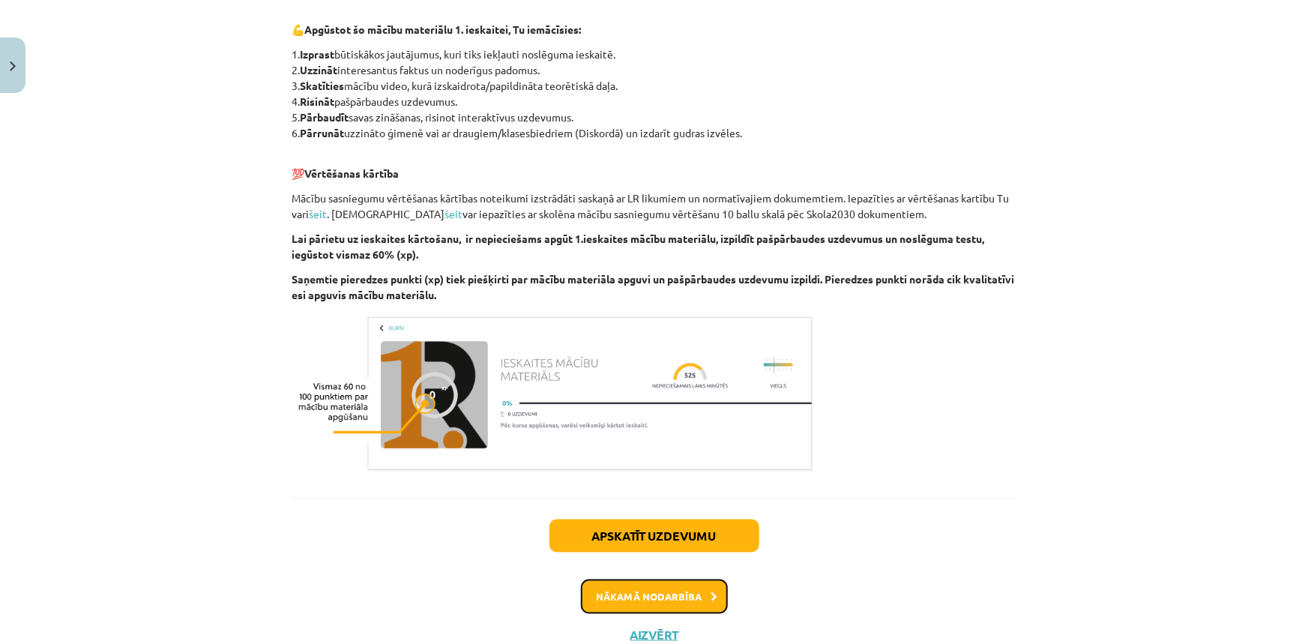
click at [653, 580] on button "Nākamā nodarbība" at bounding box center [654, 596] width 147 height 34
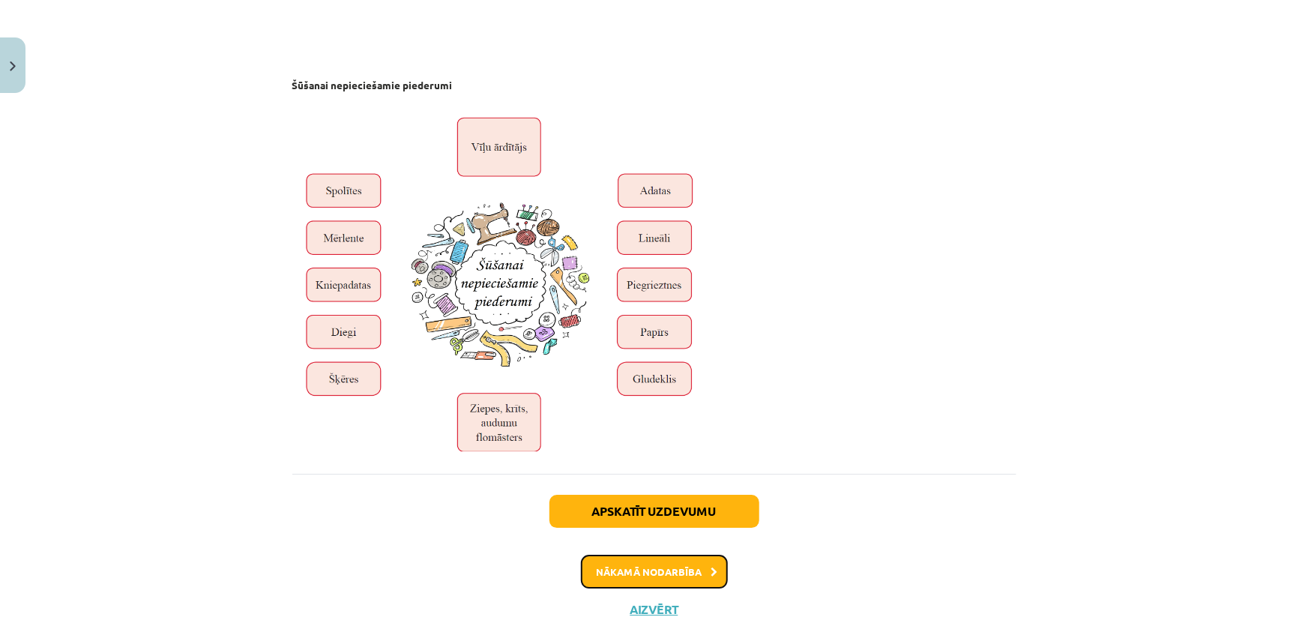
scroll to position [4996, 0]
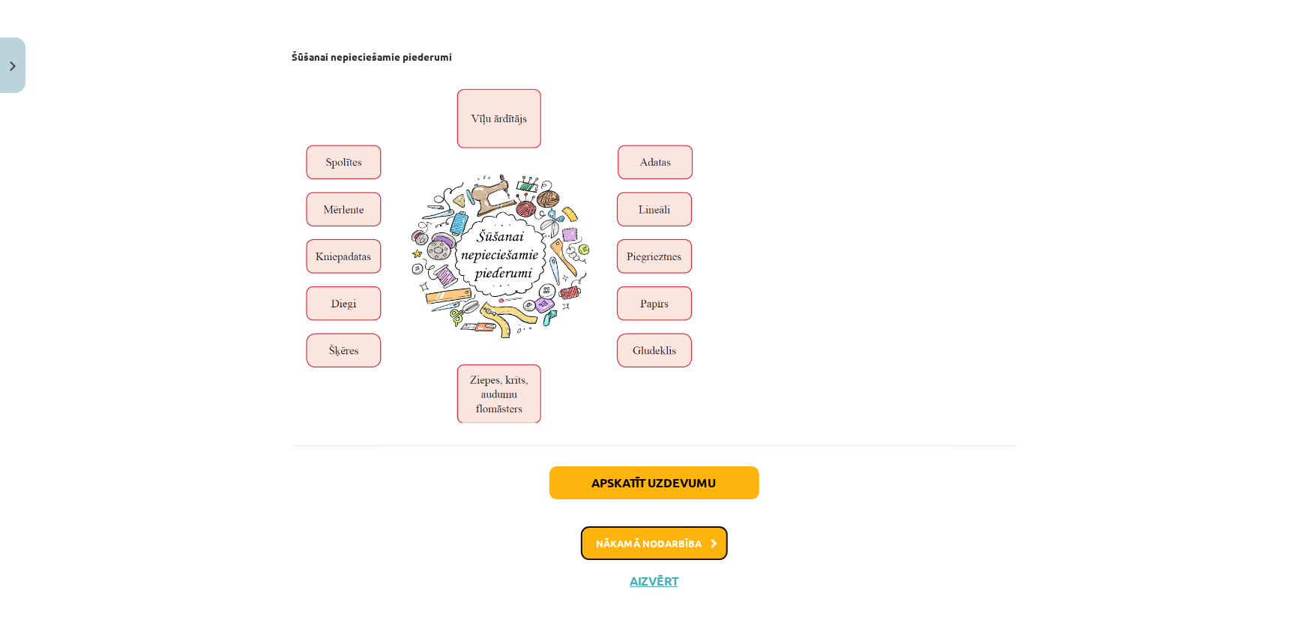
click at [648, 541] on button "Nākamā nodarbība" at bounding box center [654, 543] width 147 height 34
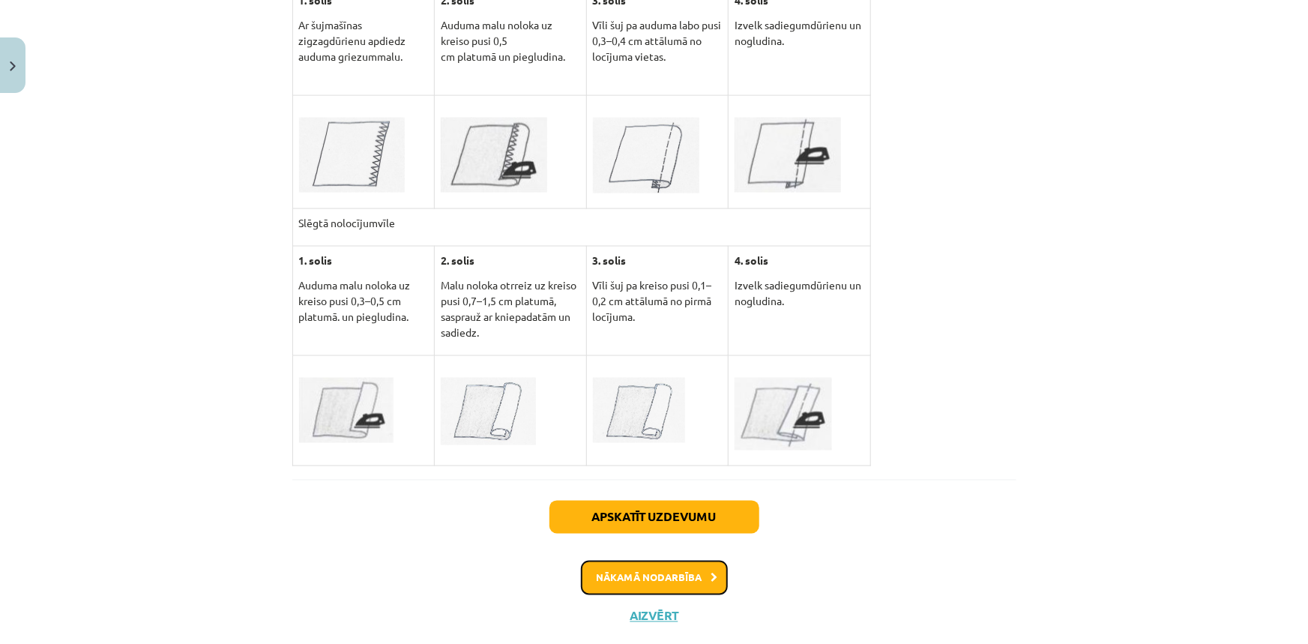
scroll to position [3994, 0]
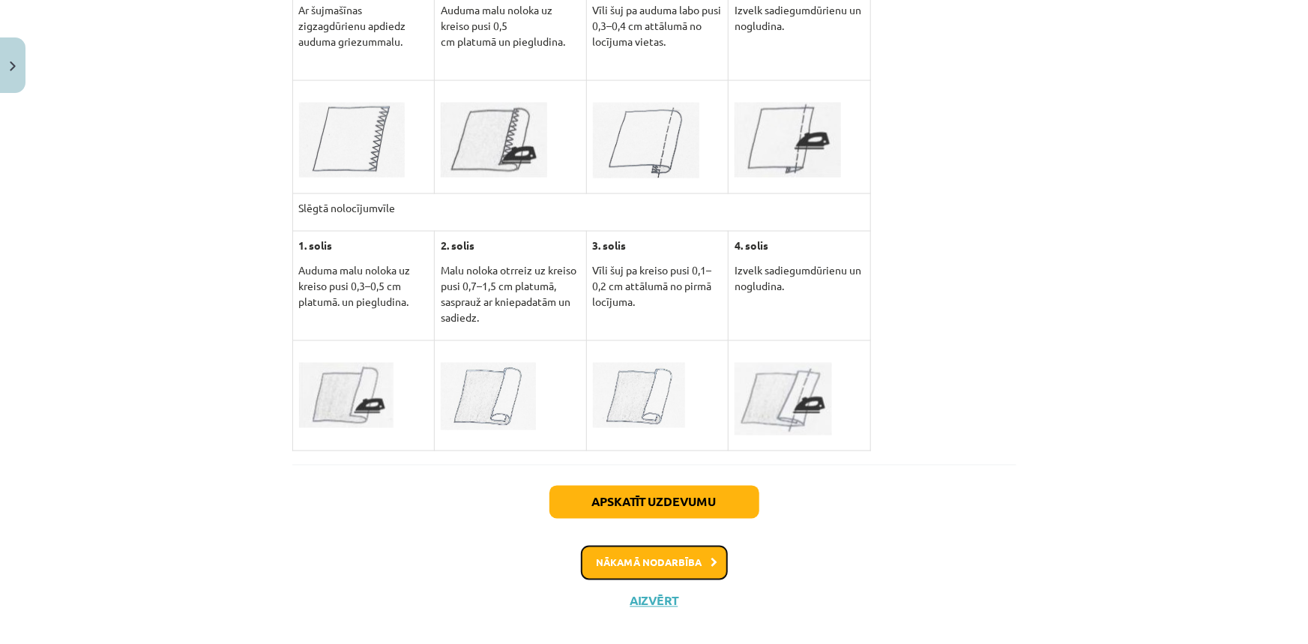
click at [658, 546] on button "Nākamā nodarbība" at bounding box center [654, 563] width 147 height 34
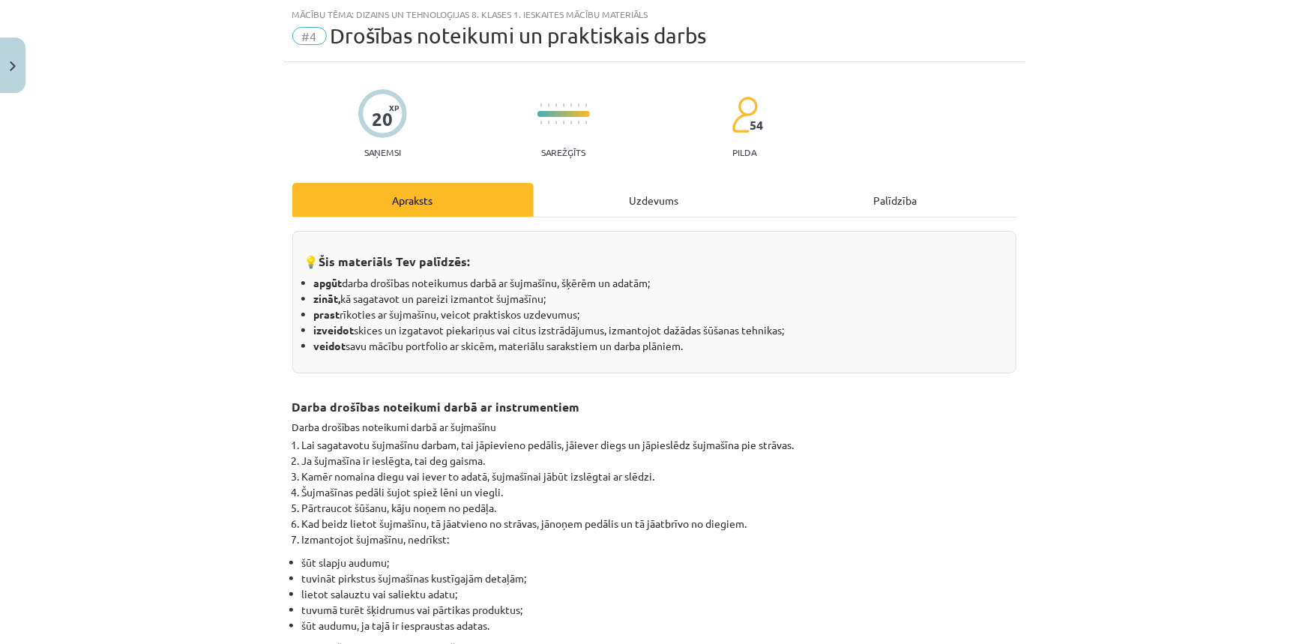
scroll to position [105, 0]
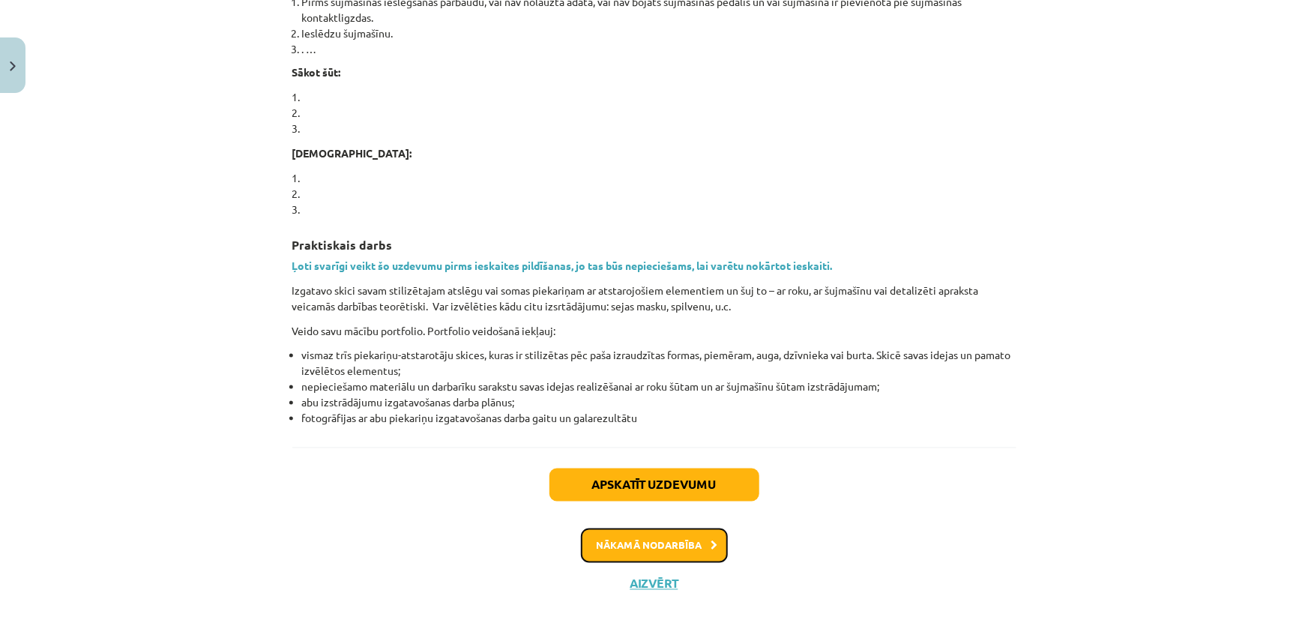
click at [621, 552] on button "Nākamā nodarbība" at bounding box center [654, 545] width 147 height 34
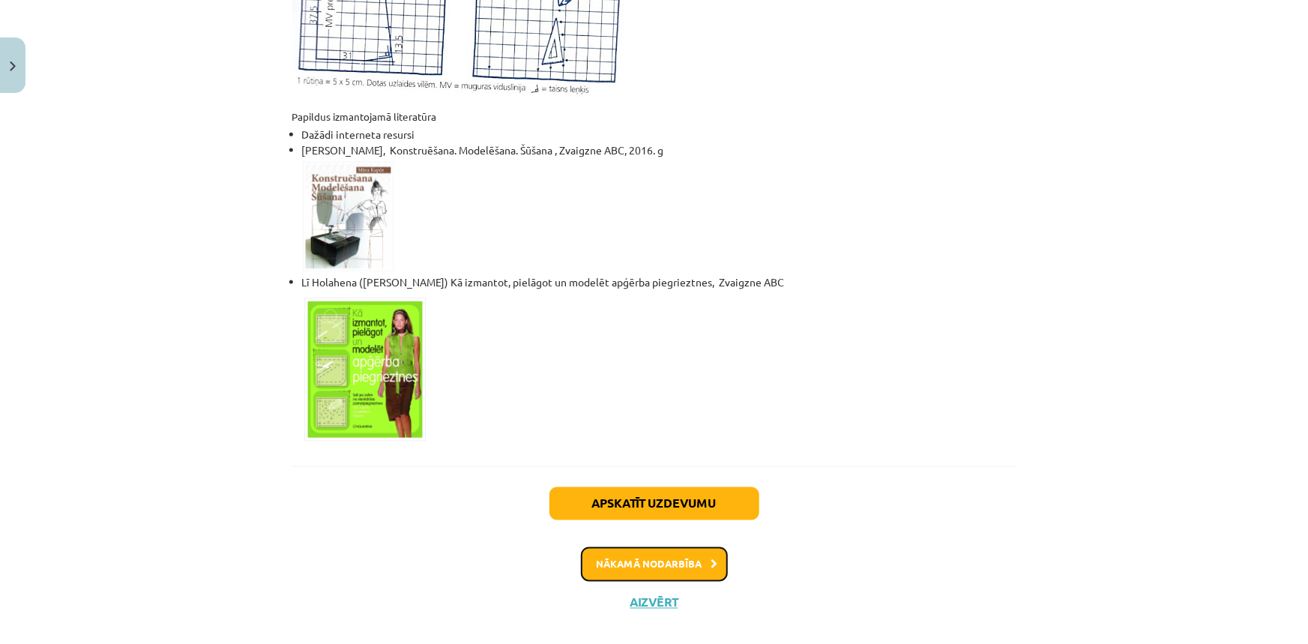
scroll to position [938, 0]
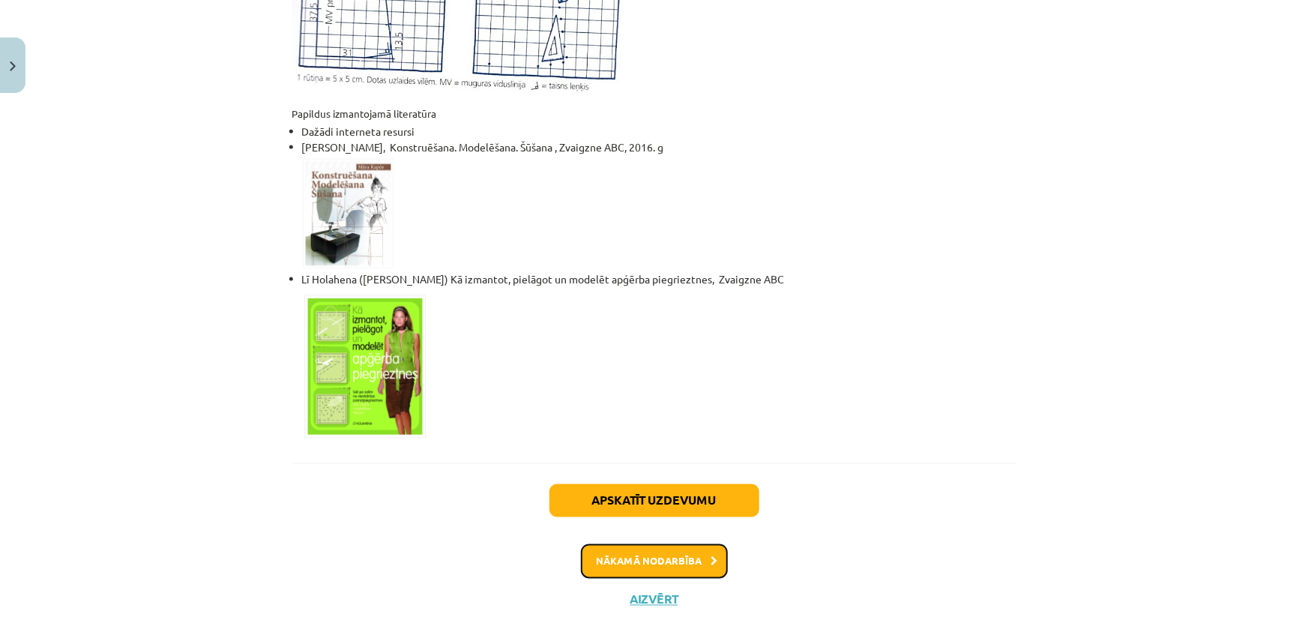
click at [650, 544] on button "Nākamā nodarbība" at bounding box center [654, 561] width 147 height 34
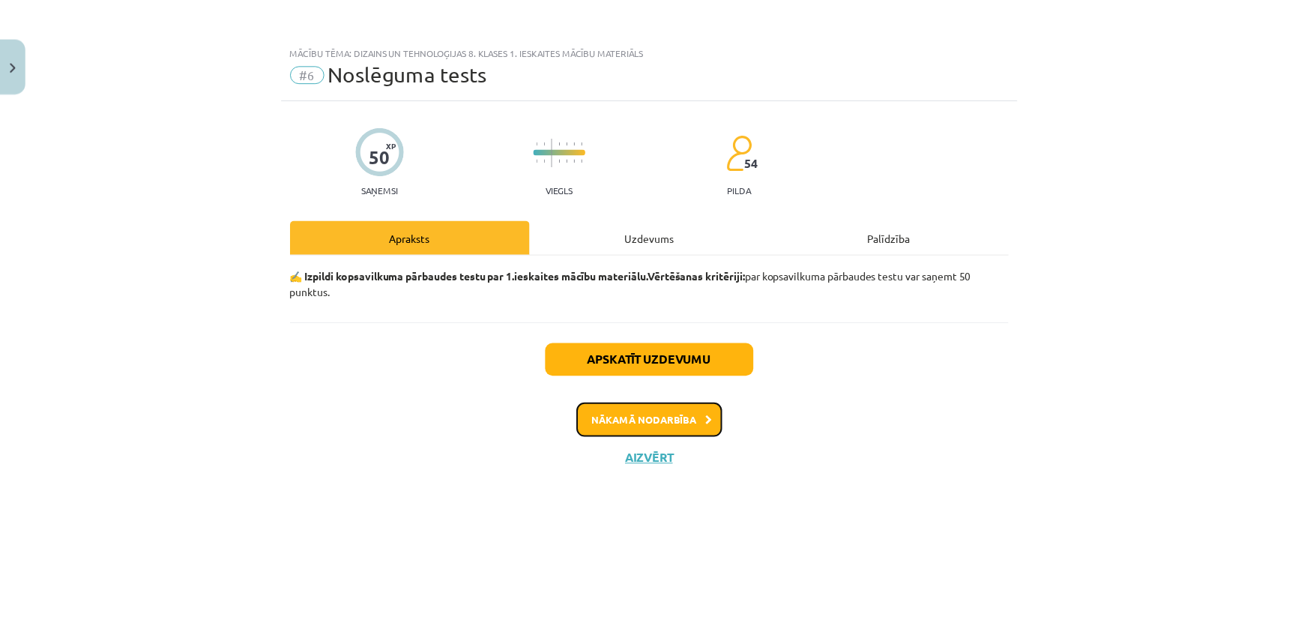
scroll to position [0, 0]
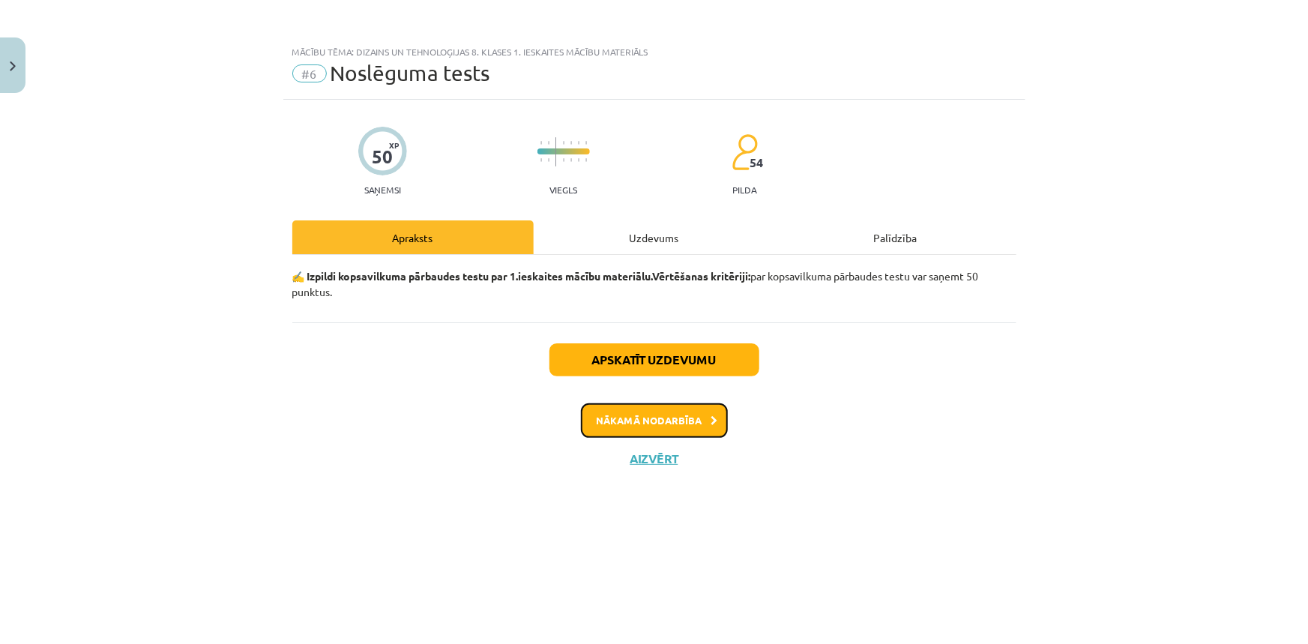
click at [605, 417] on button "Nākamā nodarbība" at bounding box center [654, 420] width 147 height 34
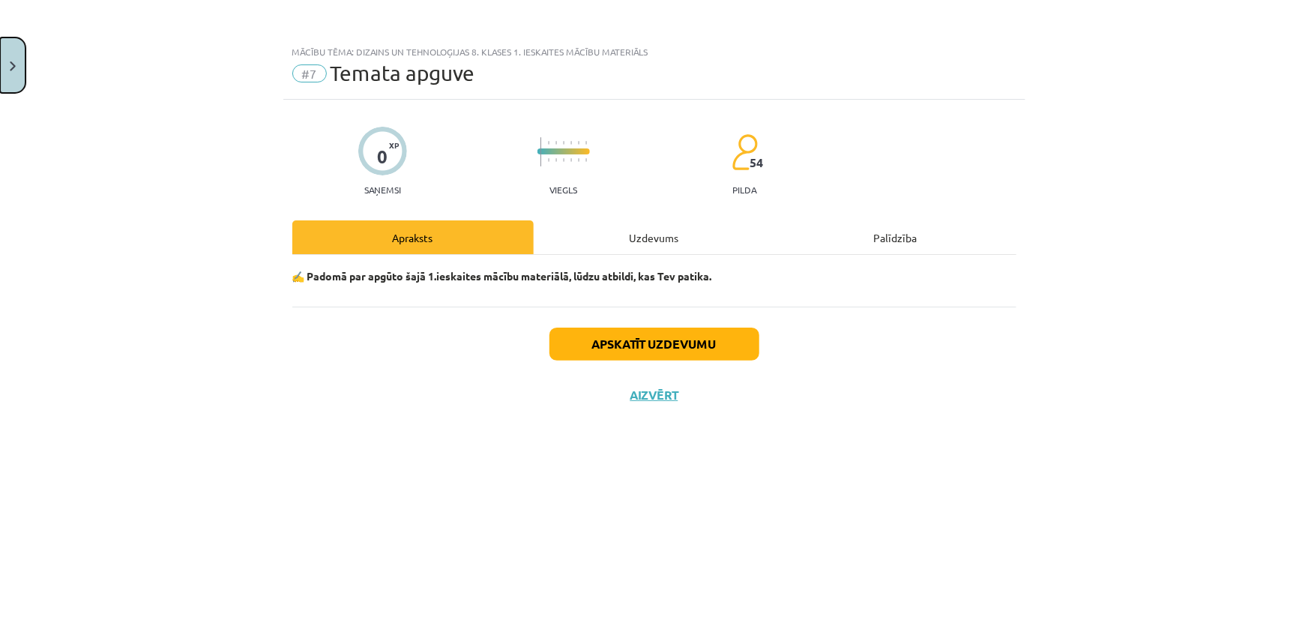
click at [0, 77] on button "Close" at bounding box center [12, 64] width 25 height 55
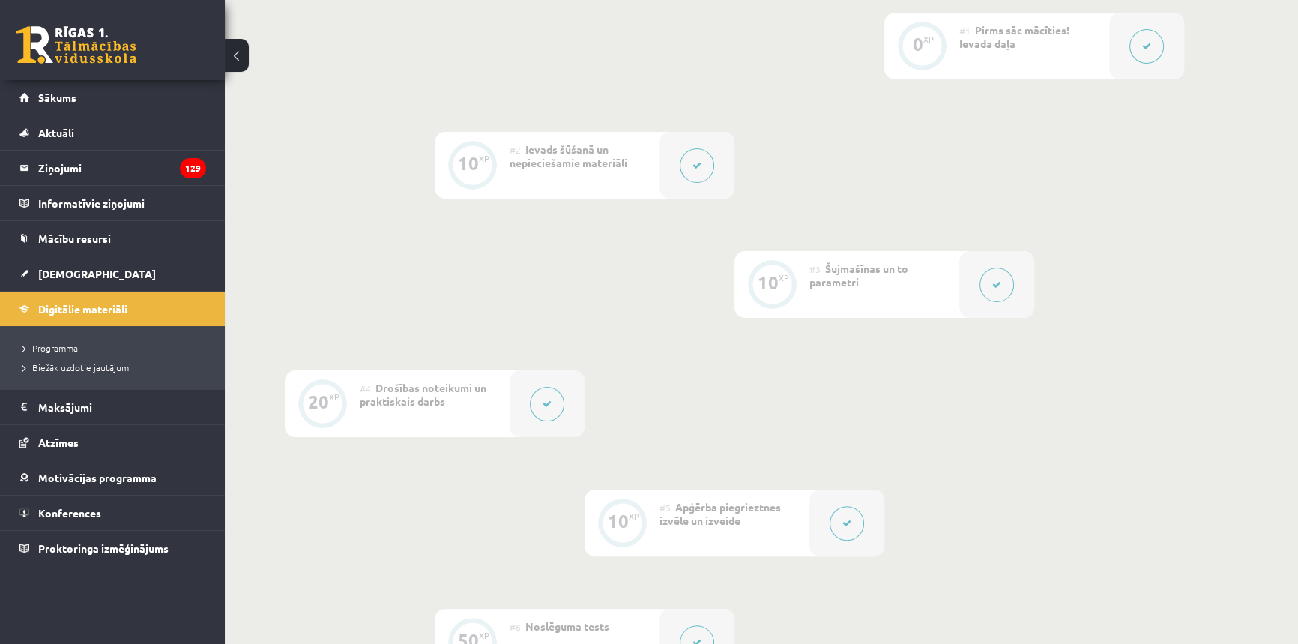
scroll to position [340, 0]
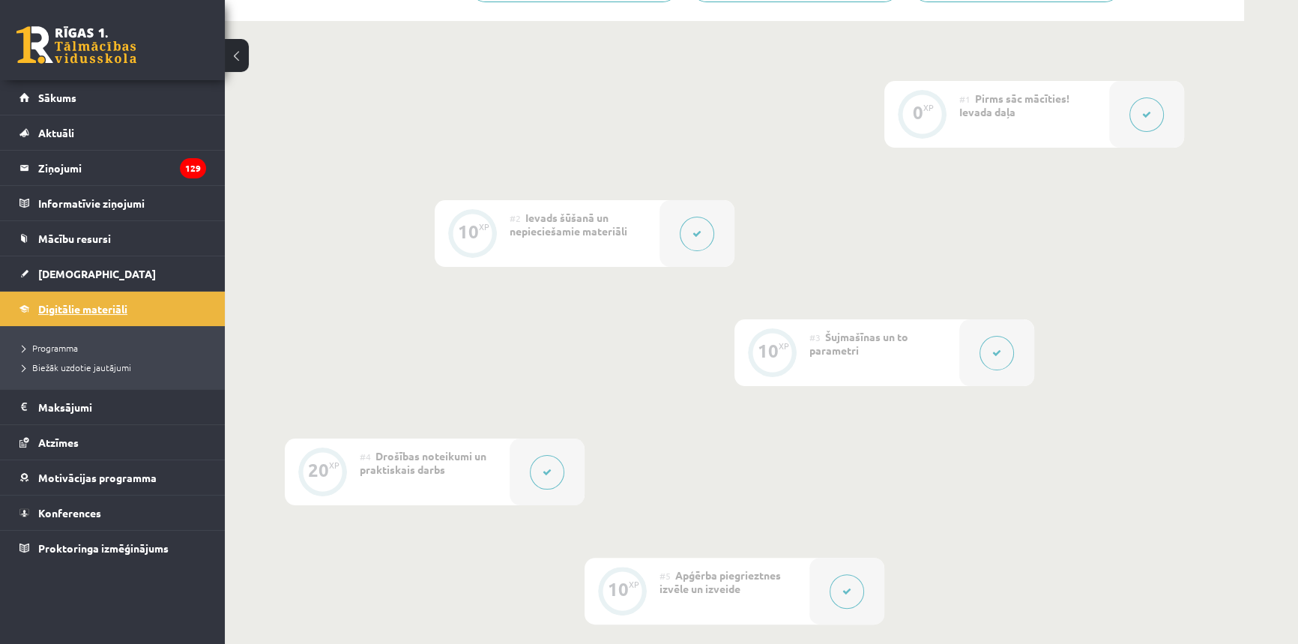
click at [82, 304] on span "Digitālie materiāli" at bounding box center [82, 308] width 89 height 13
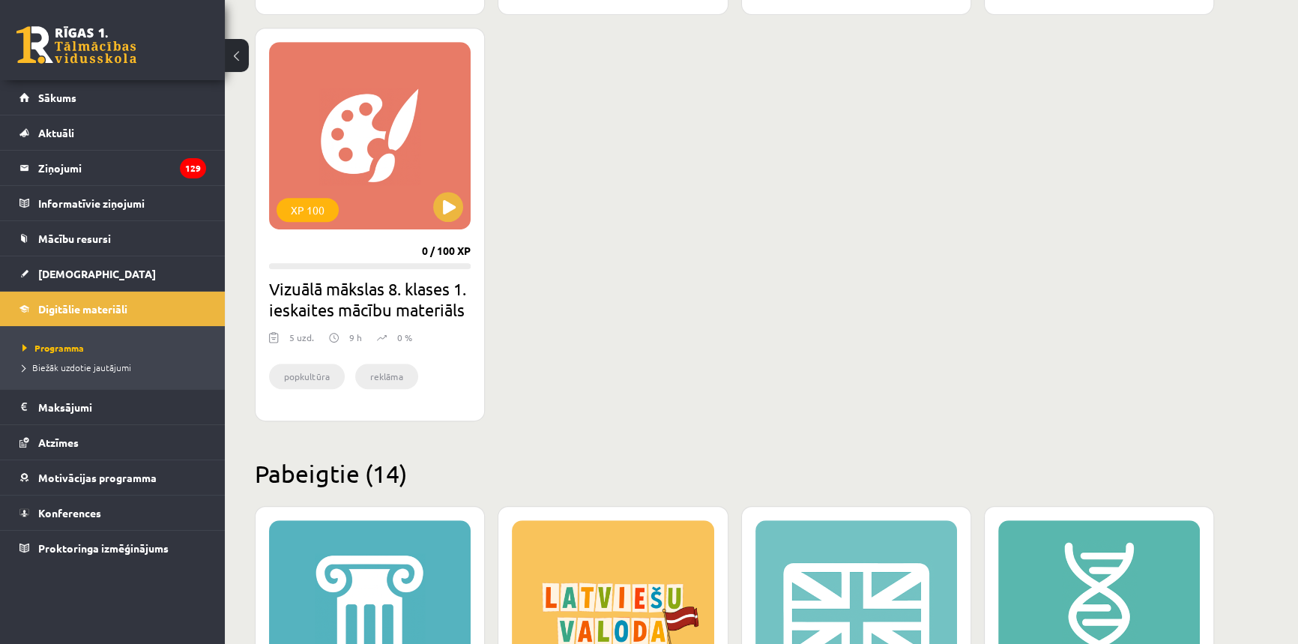
scroll to position [817, 0]
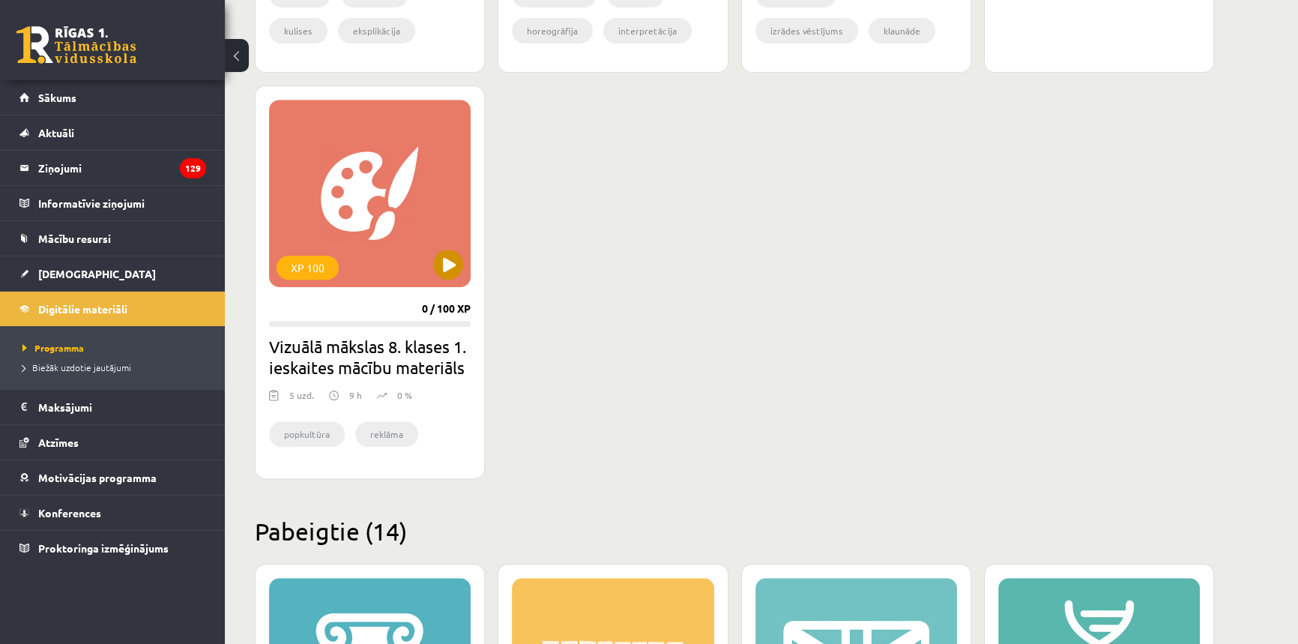
click at [317, 233] on div "XP 100" at bounding box center [370, 193] width 202 height 187
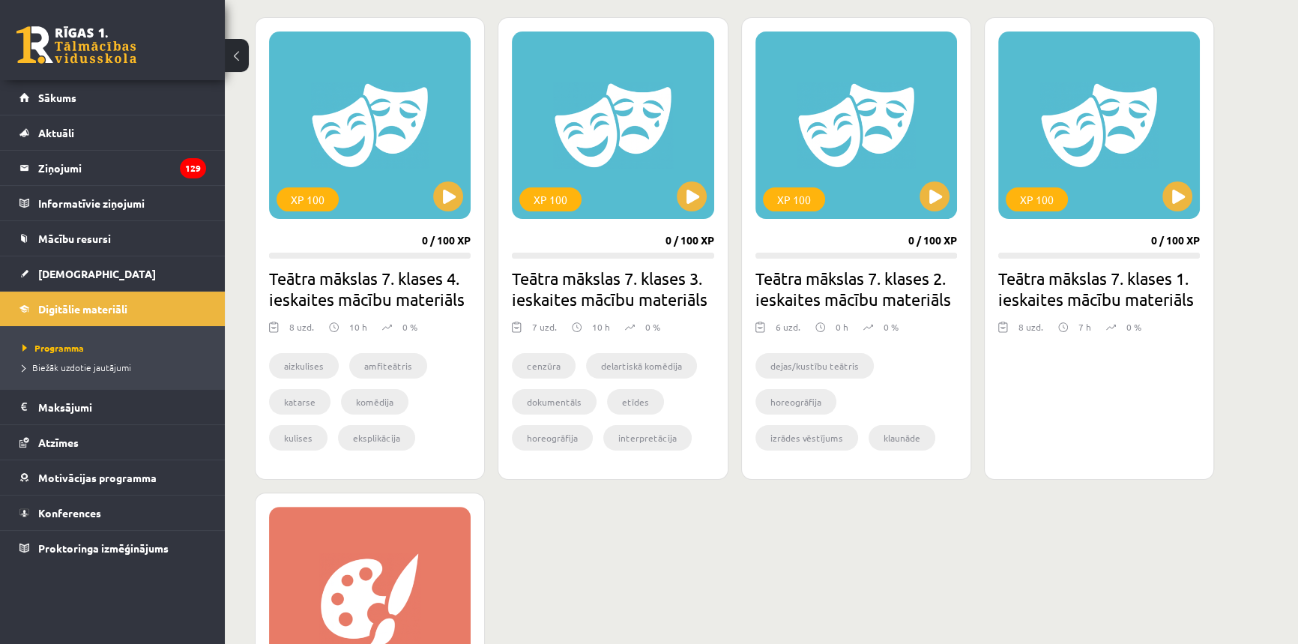
scroll to position [408, 0]
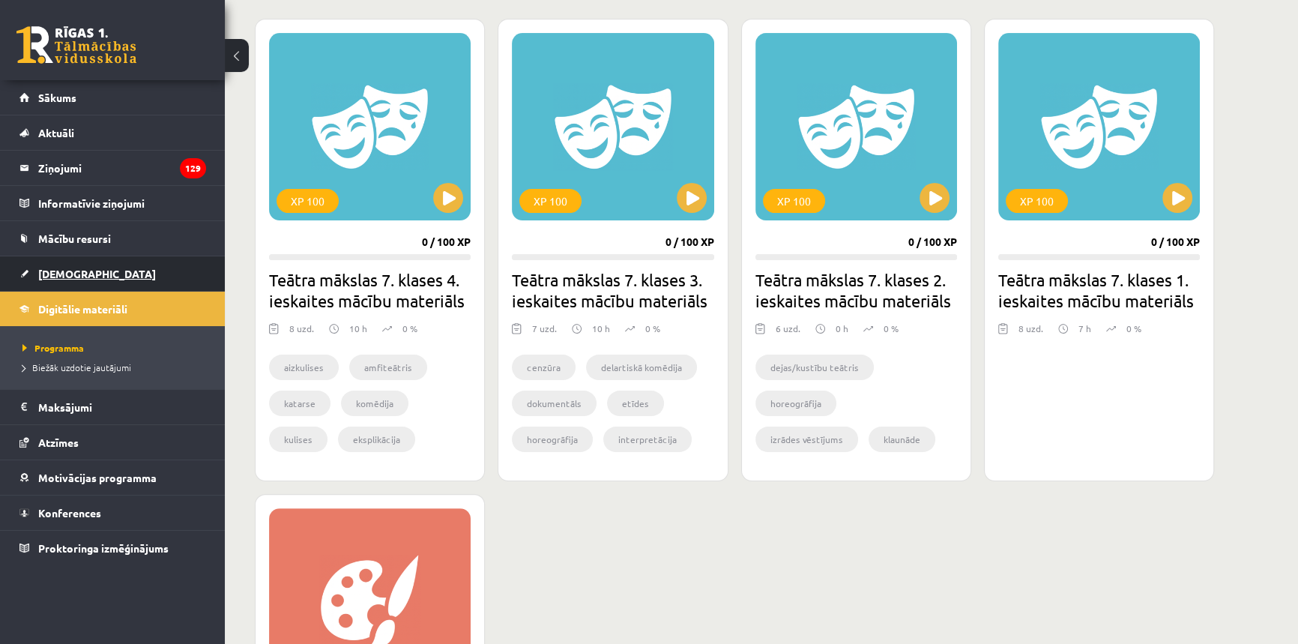
click at [97, 277] on link "[DEMOGRAPHIC_DATA]" at bounding box center [112, 273] width 187 height 34
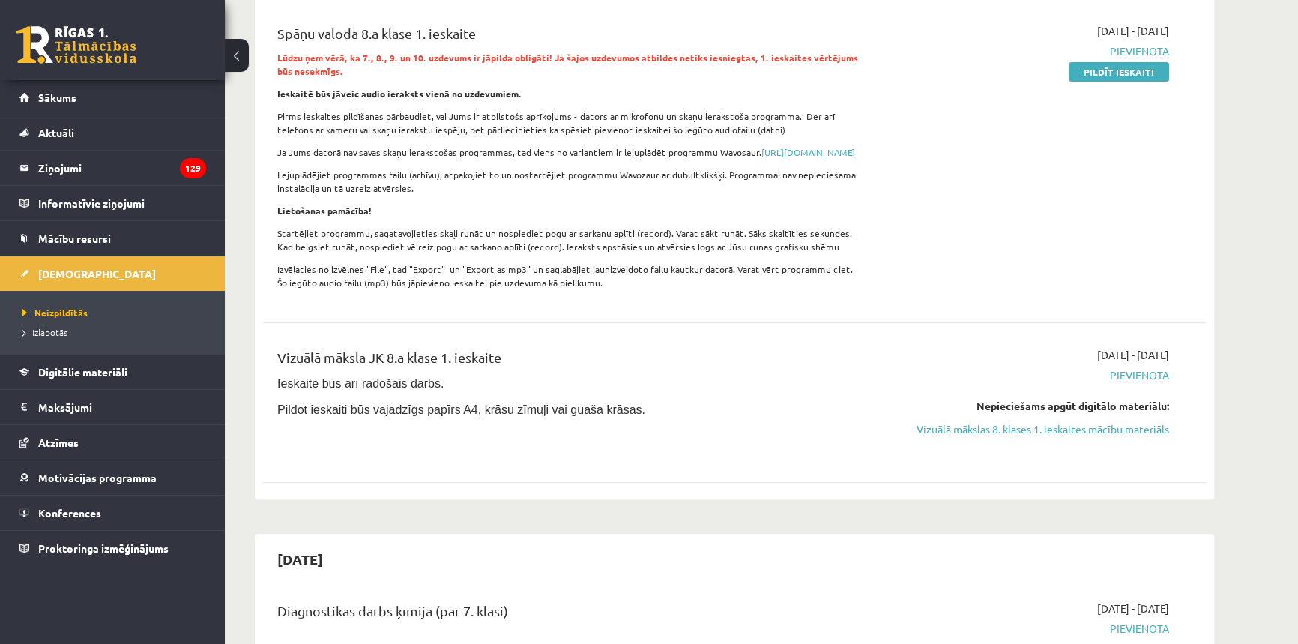
scroll to position [749, 0]
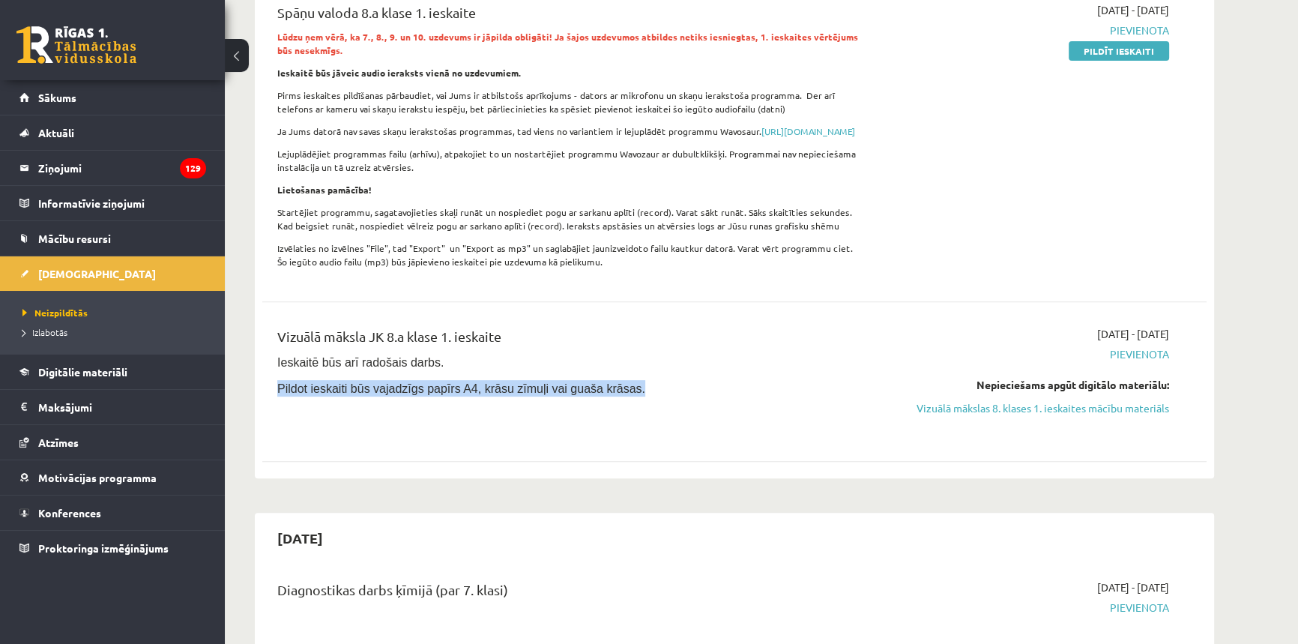
drag, startPoint x: 615, startPoint y: 397, endPoint x: 274, endPoint y: 399, distance: 341.0
click at [274, 399] on div "Vizuālā māksla JK 8.a klase 1. ieskaite Ieskaitē būs arī radošais darbs. Pildot…" at bounding box center [570, 381] width 609 height 111
click at [381, 437] on div "Vizuālā māksla JK 8.a klase 1. ieskaite Ieskaitē būs arī radošais darbs. Pildot…" at bounding box center [570, 381] width 609 height 111
drag, startPoint x: 381, startPoint y: 446, endPoint x: 397, endPoint y: 424, distance: 26.8
click at [381, 437] on div "Vizuālā māksla JK 8.a klase 1. ieskaite Ieskaitē būs arī radošais darbs. Pildot…" at bounding box center [570, 381] width 609 height 111
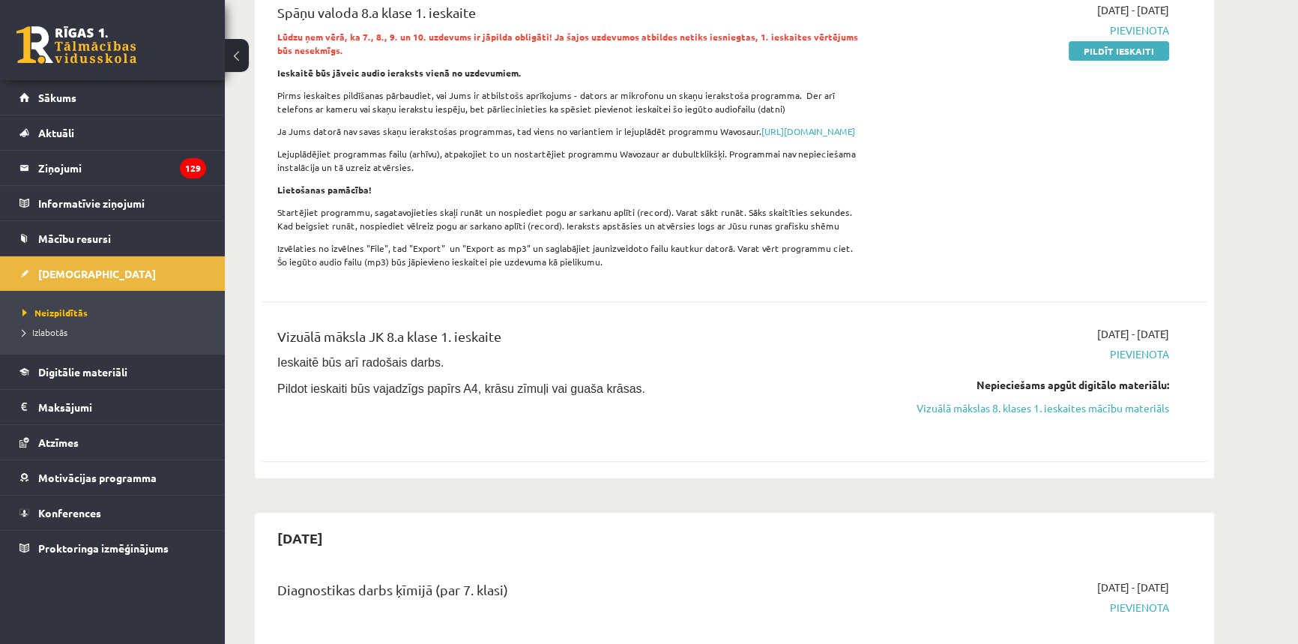
click at [464, 395] on span "Pildot ieskaiti būs vajadzīgs papīrs A4, krāsu zīmuļi vai guaša krāsas." at bounding box center [461, 388] width 368 height 13
click at [582, 395] on span "Pildot ieskaiti būs vajadzīgs papīrs A4, krāsu zīmuļi vai guaša krāsas." at bounding box center [461, 388] width 368 height 13
click at [470, 395] on span "Pildot ieskaiti būs vajadzīgs papīrs A4, krāsu zīmuļi vai guaša krāsas." at bounding box center [461, 388] width 368 height 13
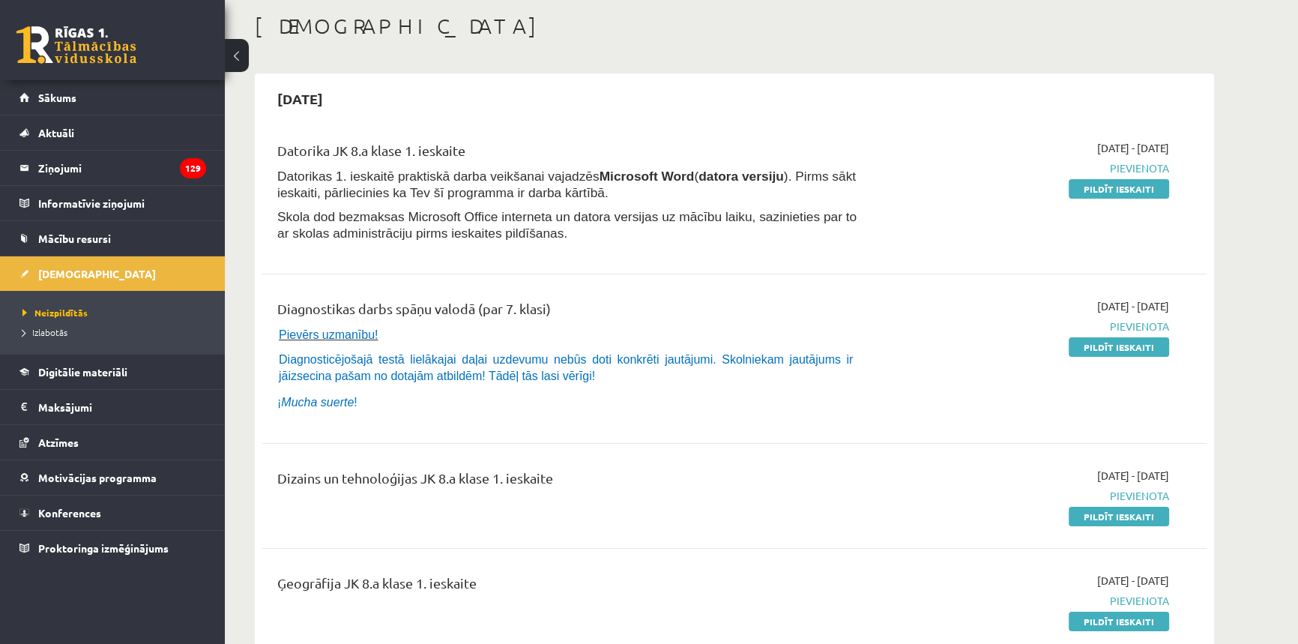
scroll to position [0, 0]
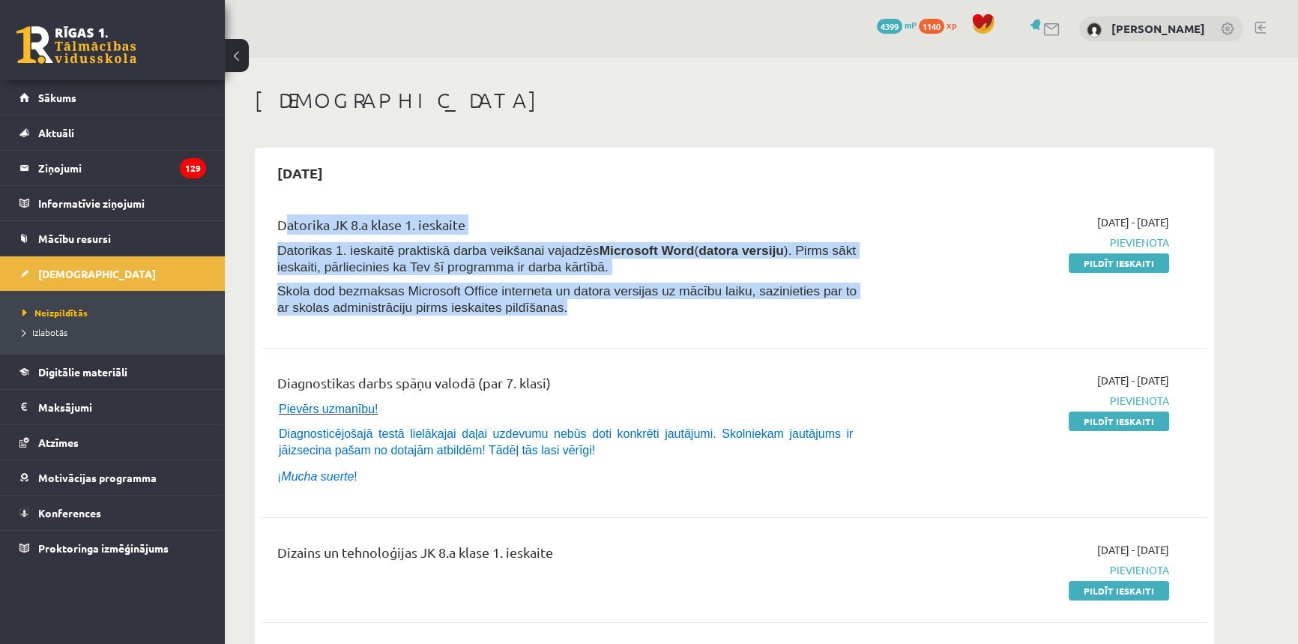
drag, startPoint x: 265, startPoint y: 221, endPoint x: 646, endPoint y: 334, distance: 397.9
click at [646, 336] on div "Datorika JK 8.a klase 1. ieskaite Datorikas 1. ieskaitē praktiskā darba veikšan…" at bounding box center [734, 268] width 944 height 139
click at [646, 334] on div "Datorika JK 8.a klase 1. ieskaite Datorikas 1. ieskaitē praktiskā darba veikšan…" at bounding box center [734, 268] width 944 height 139
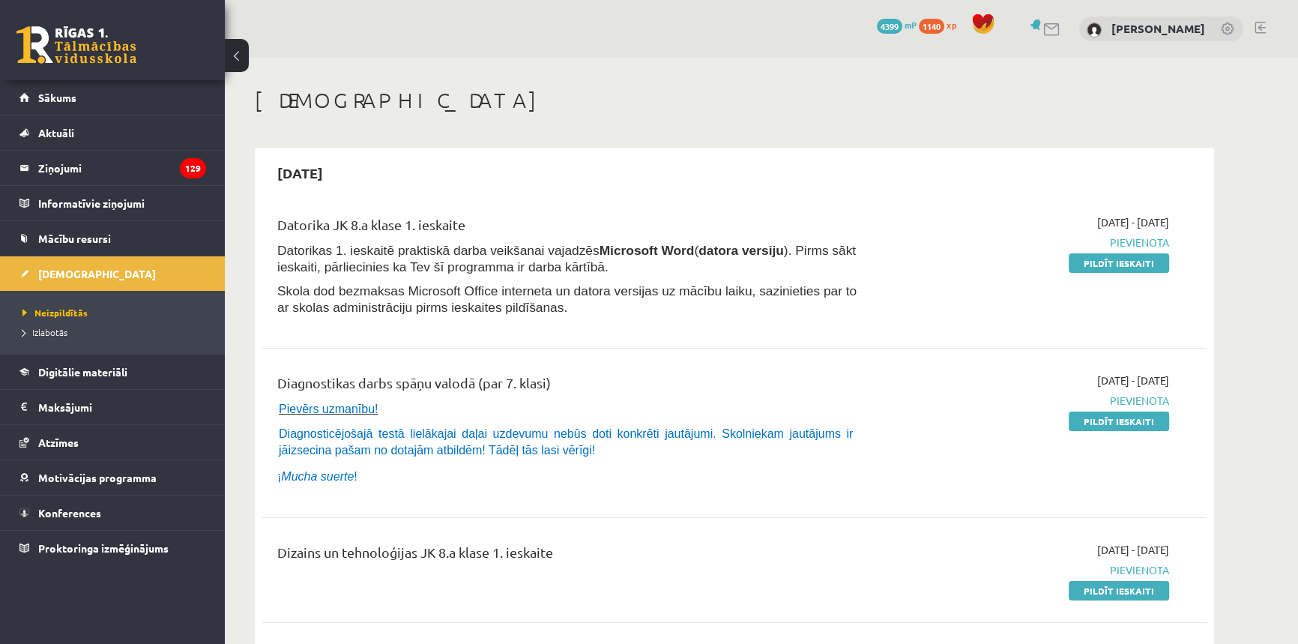
scroll to position [67, 0]
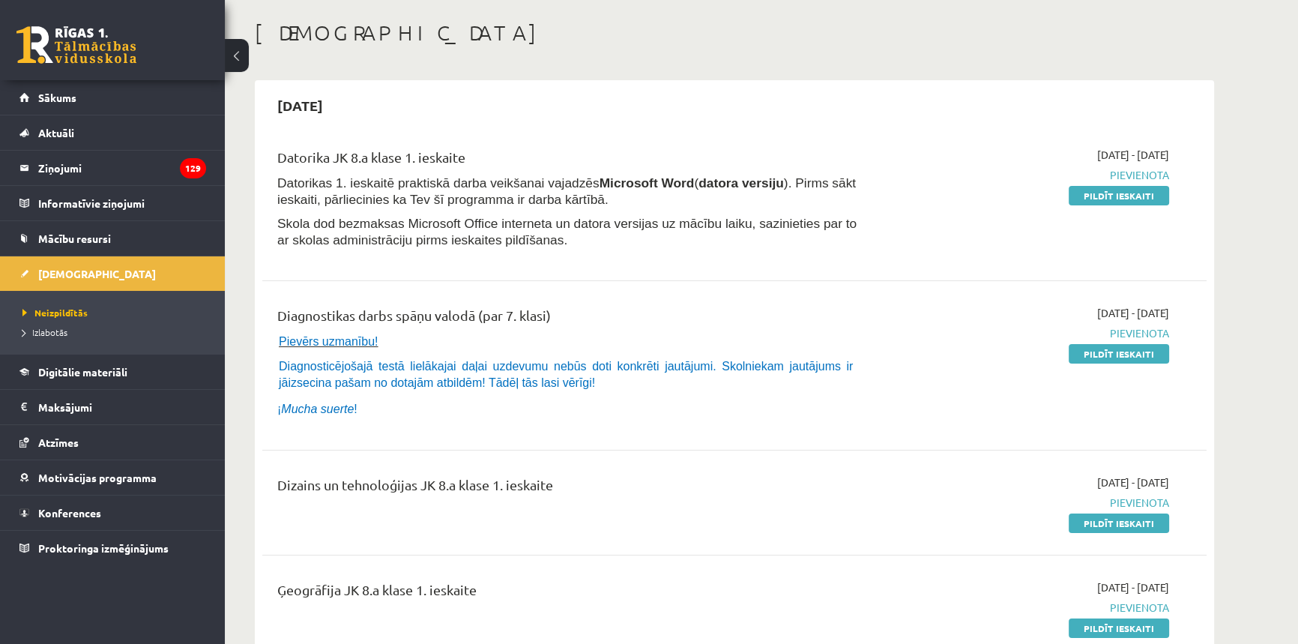
drag, startPoint x: 623, startPoint y: 316, endPoint x: 275, endPoint y: 262, distance: 352.0
click at [385, 253] on div "Datorika JK 8.a klase 1. ieskaite Datorikas 1. ieskaitē praktiskā darba veikšan…" at bounding box center [570, 201] width 609 height 109
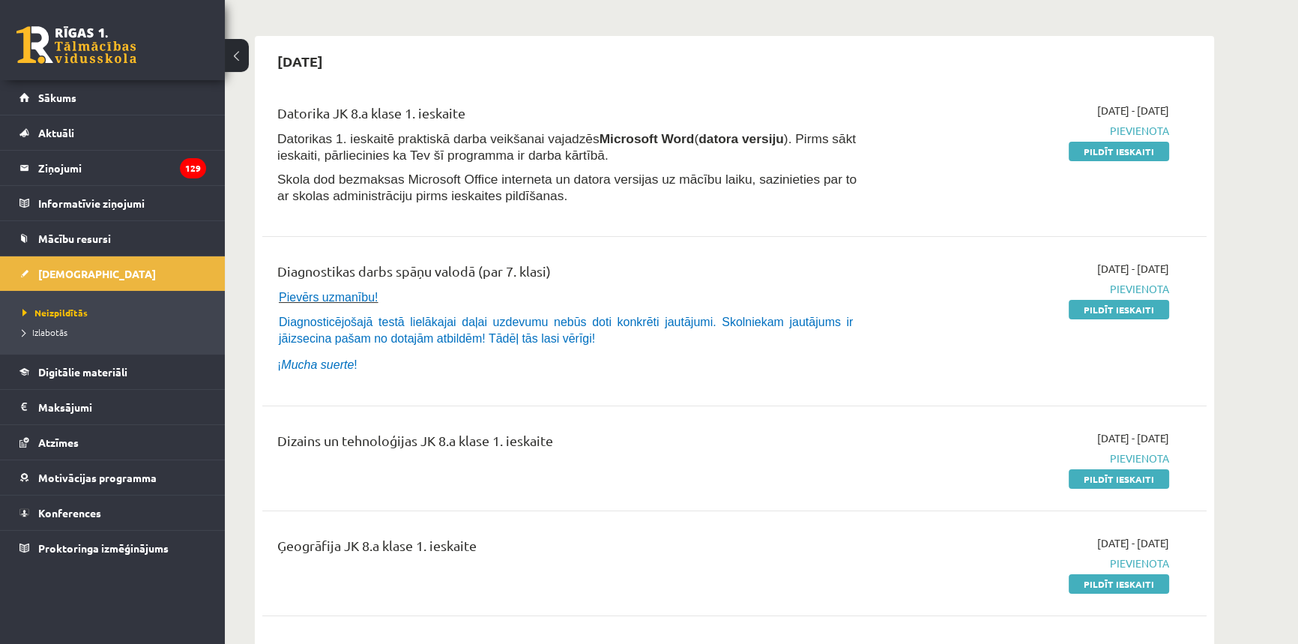
scroll to position [136, 0]
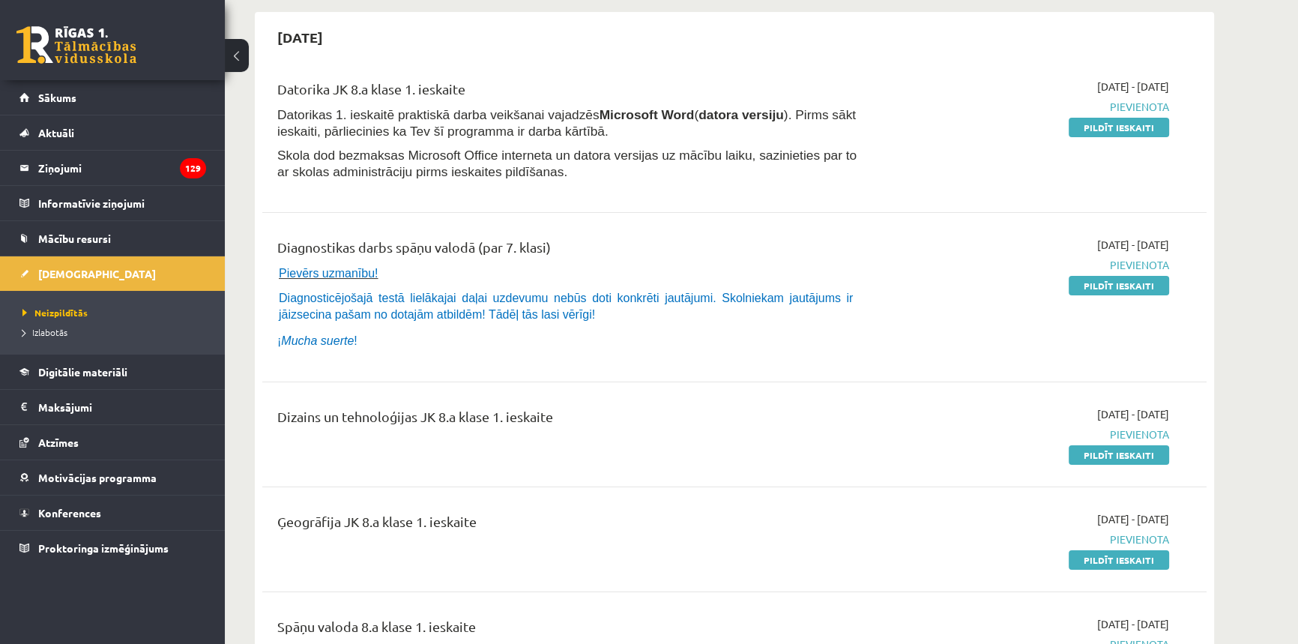
drag, startPoint x: 562, startPoint y: 243, endPoint x: 263, endPoint y: 256, distance: 299.3
click at [263, 256] on div "Diagnostikas darbs spāņu valodā (par 7. klasi) Pievērs uzmanību! Diagnosticējoš…" at bounding box center [734, 297] width 944 height 151
click at [293, 217] on div "Datorika JK 8.a klase 1. ieskaite Datorikas 1. ieskaitē praktiskā darba veikšan…" at bounding box center [734, 574] width 944 height 1021
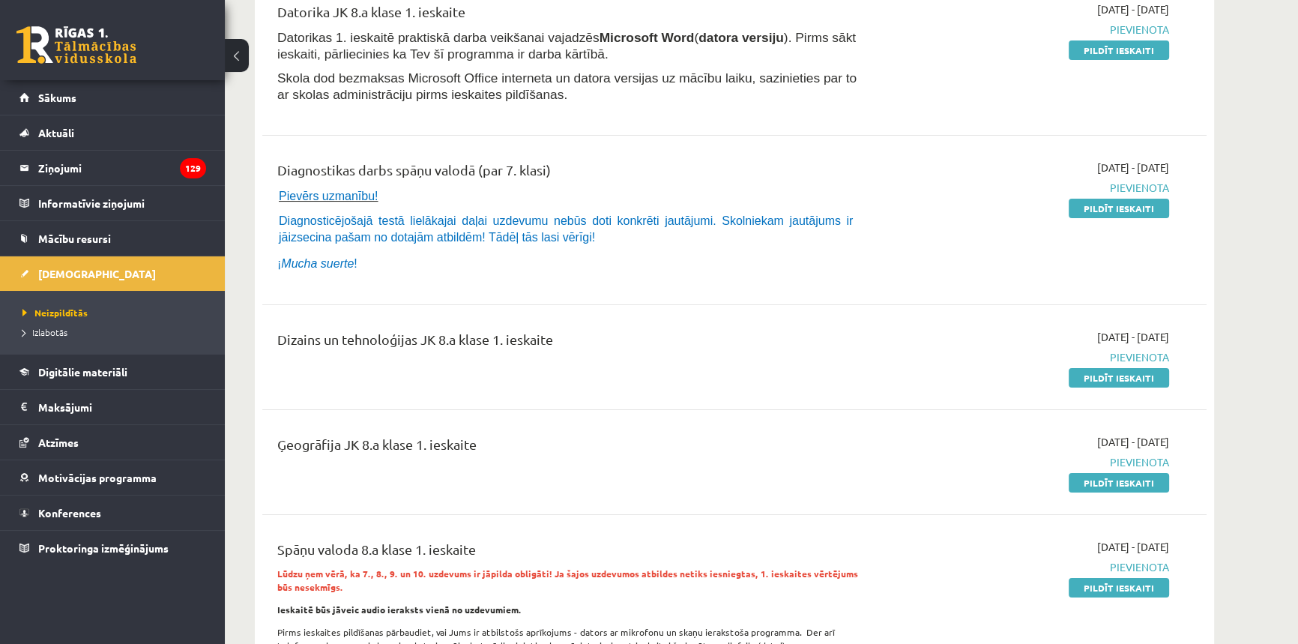
scroll to position [272, 0]
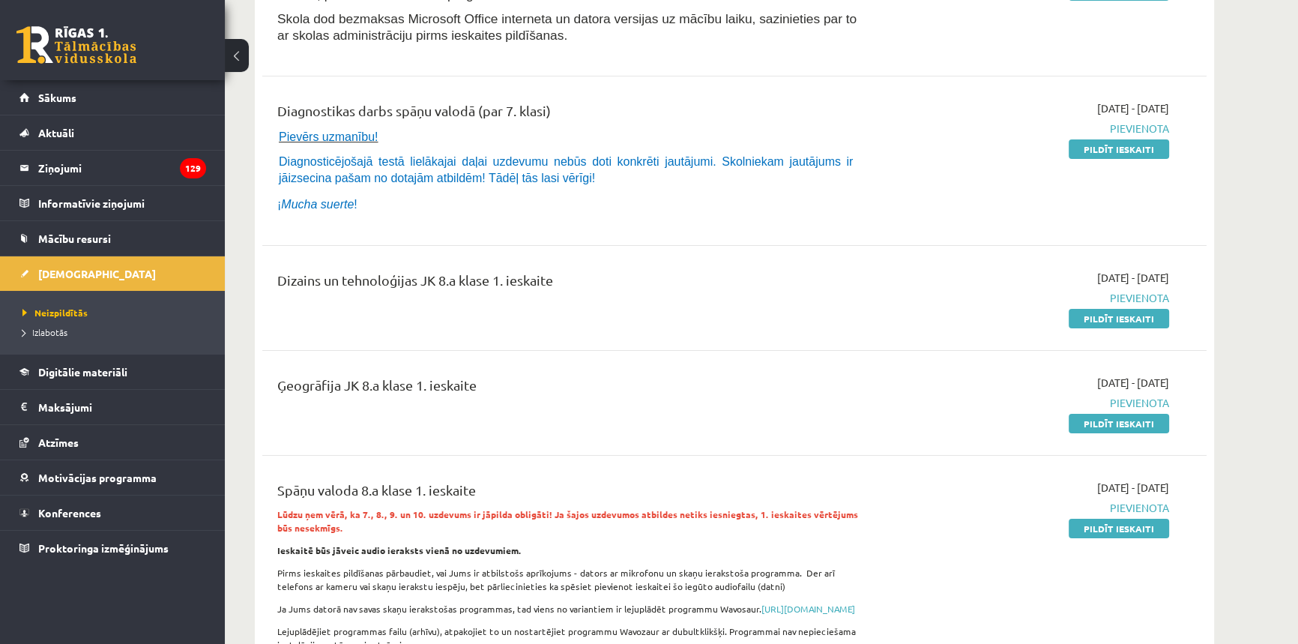
drag, startPoint x: 281, startPoint y: 277, endPoint x: 597, endPoint y: 292, distance: 315.8
click at [591, 286] on div "Dizains un tehnoloģijas JK 8.a klase 1. ieskaite" at bounding box center [570, 298] width 609 height 56
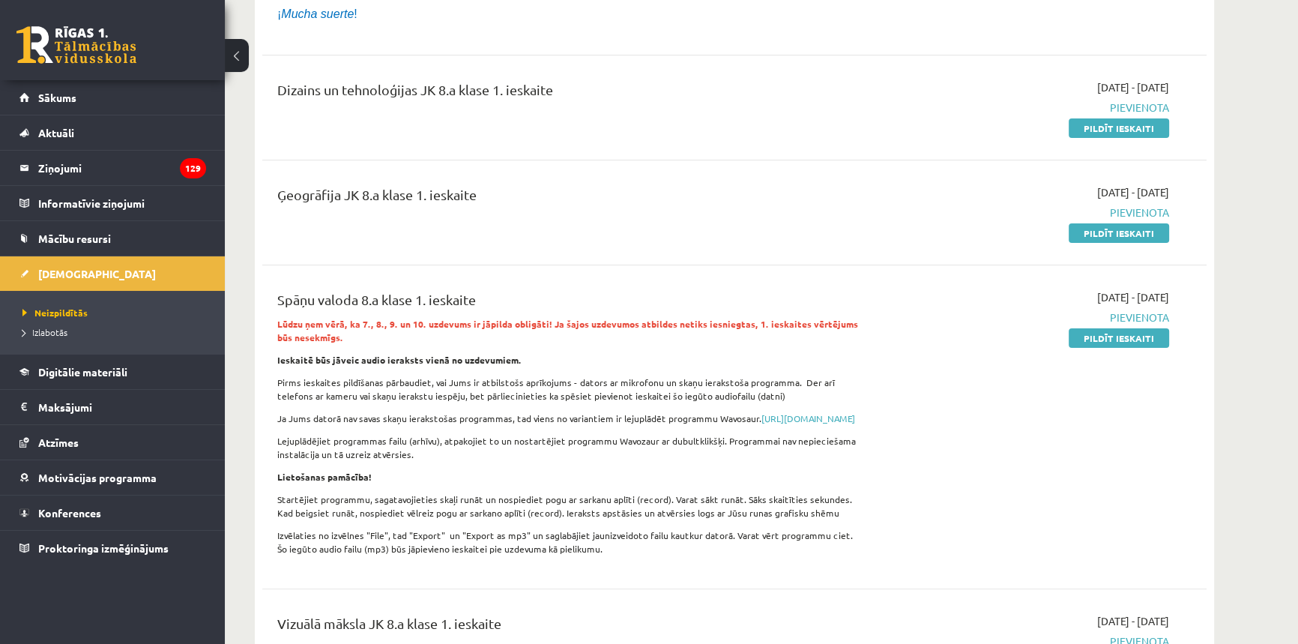
scroll to position [477, 0]
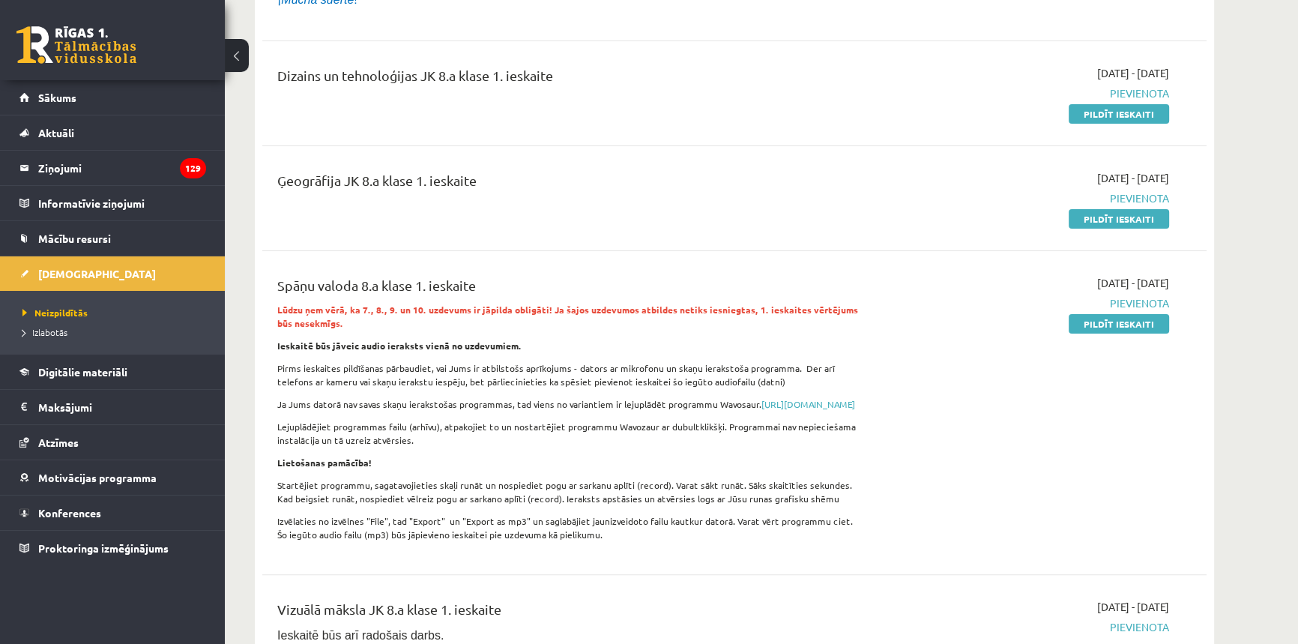
drag, startPoint x: 495, startPoint y: 177, endPoint x: 247, endPoint y: 142, distance: 249.7
click at [275, 162] on div "Ģeogrāfija JK 8.a klase 1. ieskaite [DATE] - [DATE] [GEOGRAPHIC_DATA] Pildīt ie…" at bounding box center [734, 198] width 944 height 86
click at [349, 120] on div "Dizains un tehnoloģijas JK 8.a klase 1. ieskaite [DATE] - [DATE] [GEOGRAPHIC_DA…" at bounding box center [734, 93] width 944 height 86
drag, startPoint x: 280, startPoint y: 166, endPoint x: 511, endPoint y: 163, distance: 231.6
click at [462, 169] on div "Ģeogrāfija JK 8.a klase 1. ieskaite [DATE] - [DATE] [GEOGRAPHIC_DATA] Pildīt ie…" at bounding box center [734, 198] width 944 height 86
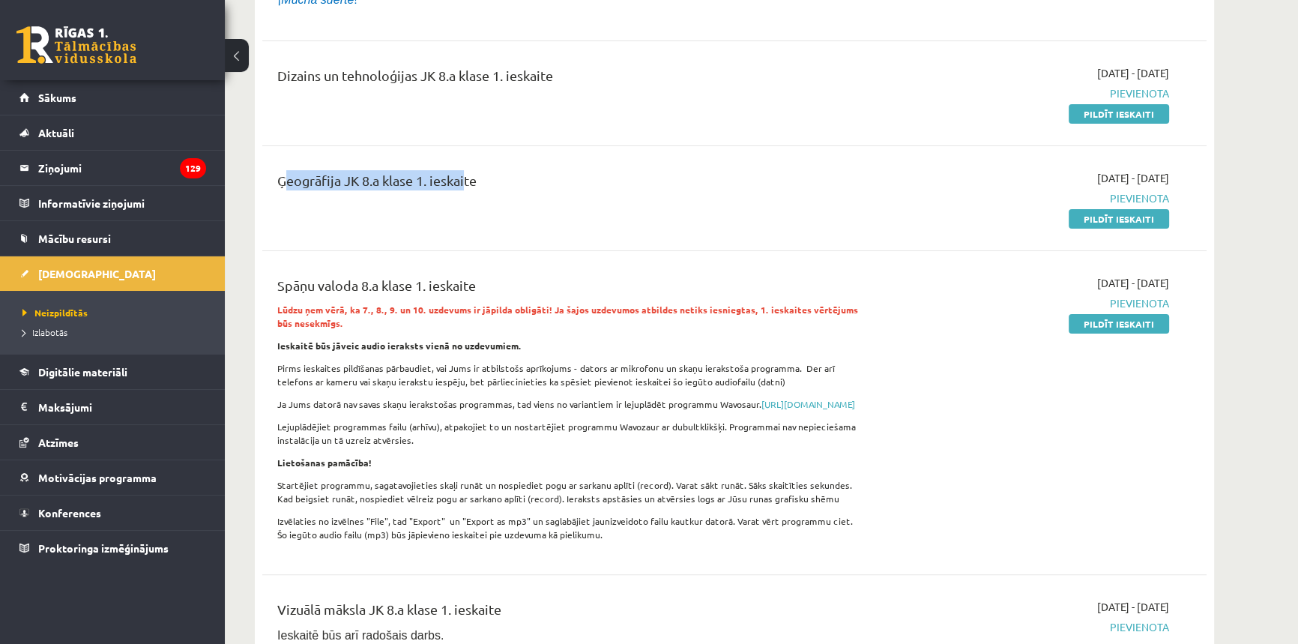
click at [503, 163] on div "Ģeogrāfija JK 8.a klase 1. ieskaite [DATE] - [DATE] [GEOGRAPHIC_DATA] Pildīt ie…" at bounding box center [734, 198] width 944 height 86
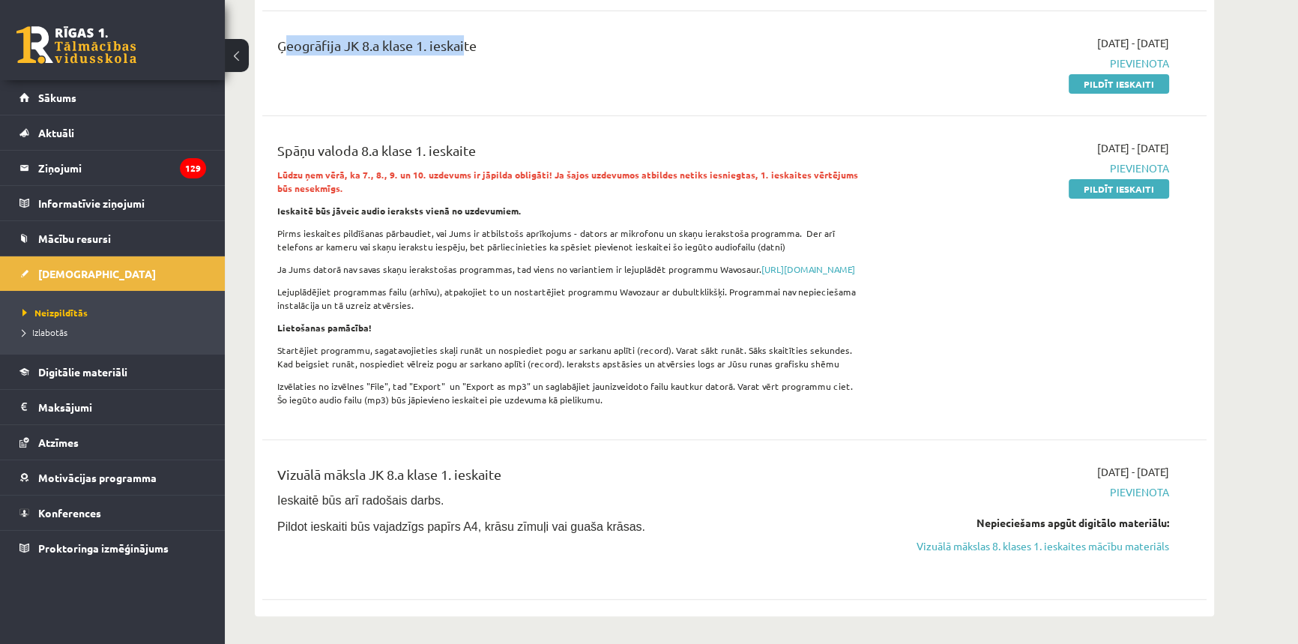
scroll to position [613, 0]
drag, startPoint x: 544, startPoint y: 151, endPoint x: 255, endPoint y: 130, distance: 290.0
click at [256, 131] on div "[DATE] Datorika JK 8.a klase 1. ieskaite Datorikas 1. ieskaitē praktiskā darba …" at bounding box center [734, 75] width 959 height 1080
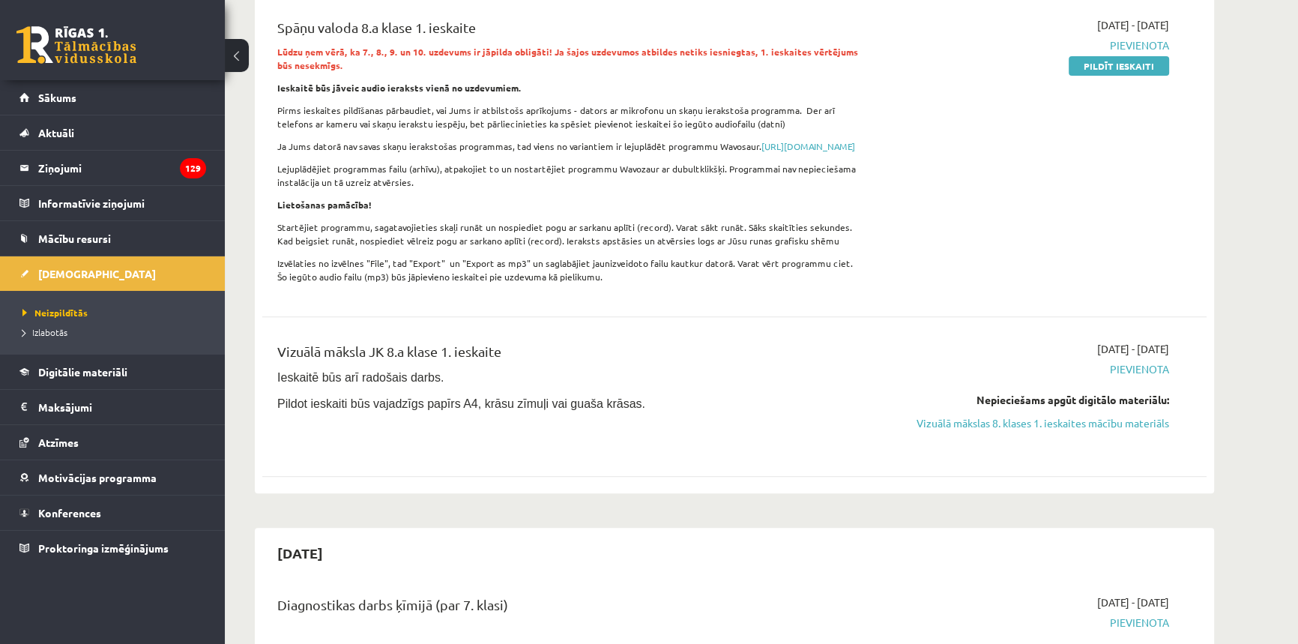
scroll to position [885, 0]
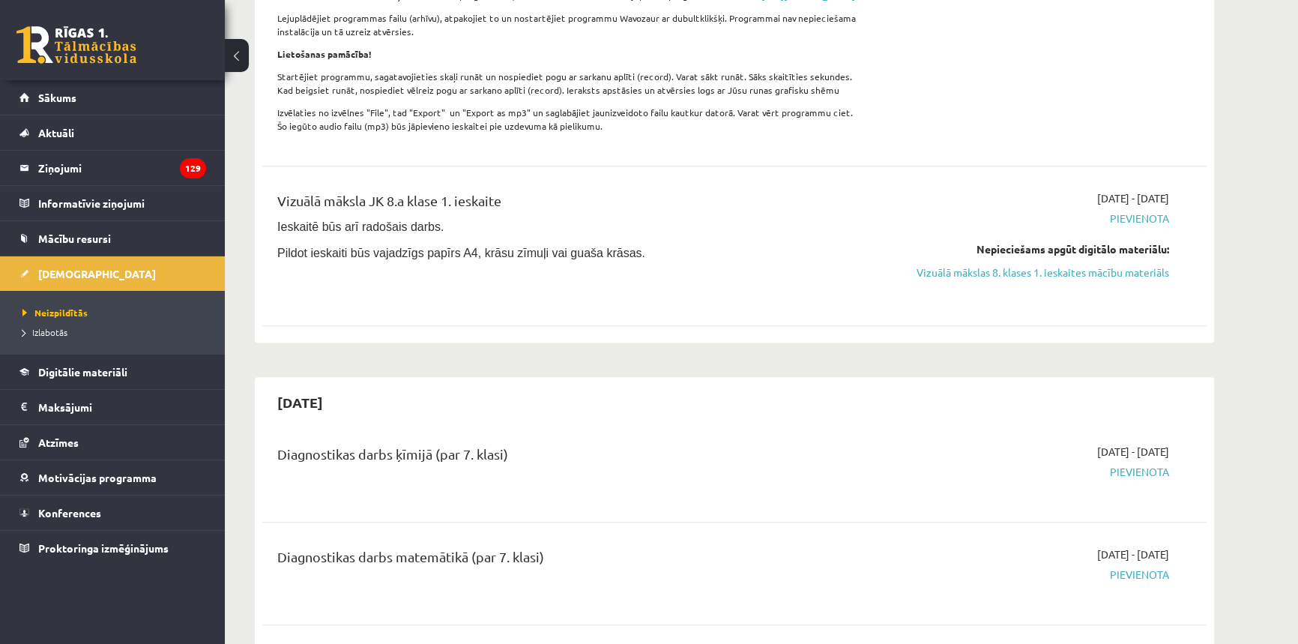
drag, startPoint x: 537, startPoint y: 208, endPoint x: 304, endPoint y: 214, distance: 233.1
click at [312, 217] on div "Vizuālā māksla JK 8.a klase 1. ieskaite" at bounding box center [570, 204] width 587 height 28
click at [309, 217] on div "Vizuālā māksla JK 8.a klase 1. ieskaite" at bounding box center [570, 204] width 587 height 28
drag, startPoint x: 340, startPoint y: 205, endPoint x: 555, endPoint y: 205, distance: 215.1
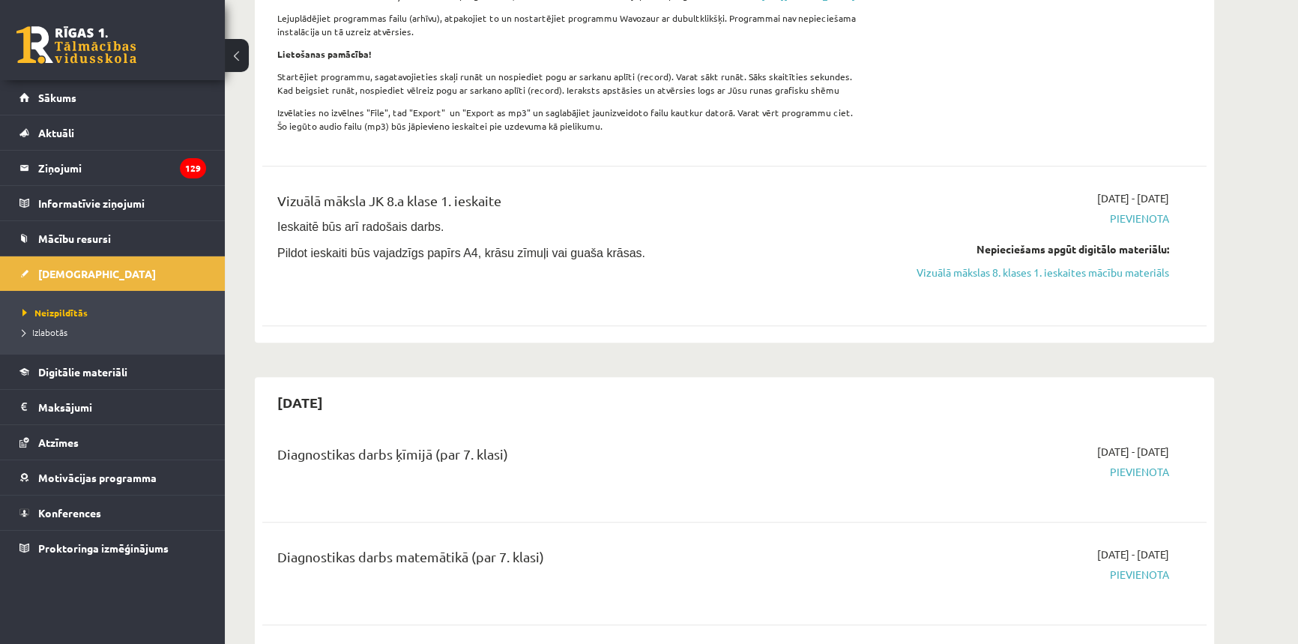
click at [555, 205] on div "Vizuālā māksla JK 8.a klase 1. ieskaite" at bounding box center [570, 204] width 587 height 28
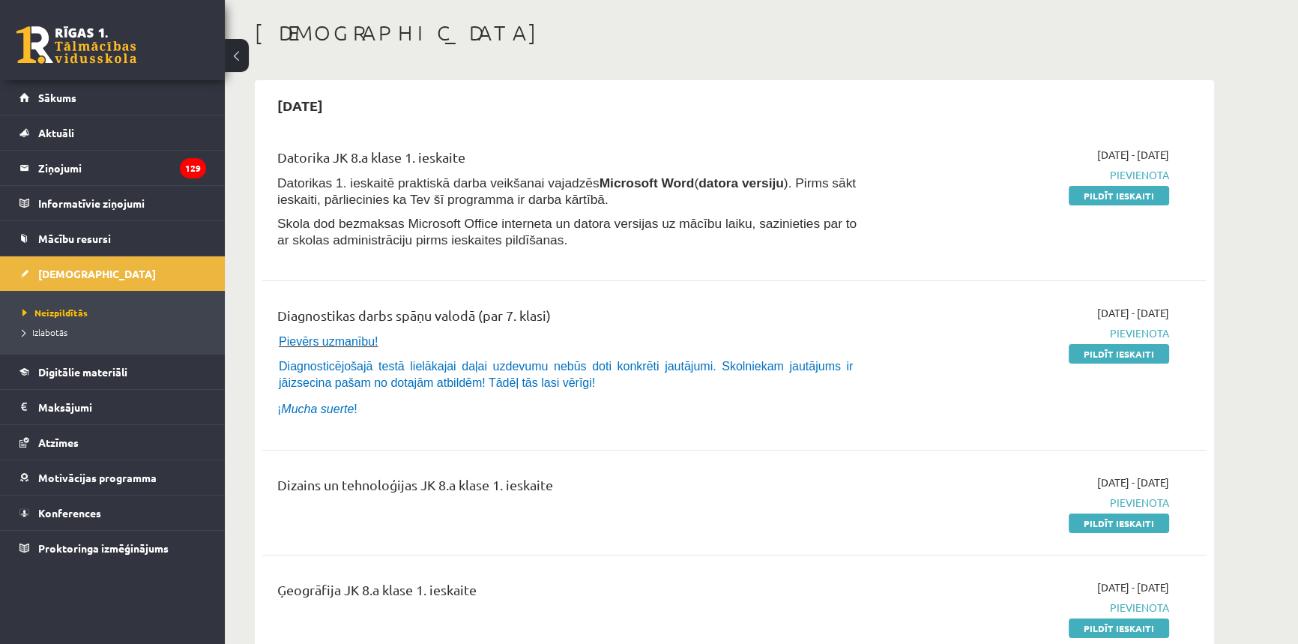
scroll to position [0, 0]
